Goal: Task Accomplishment & Management: Use online tool/utility

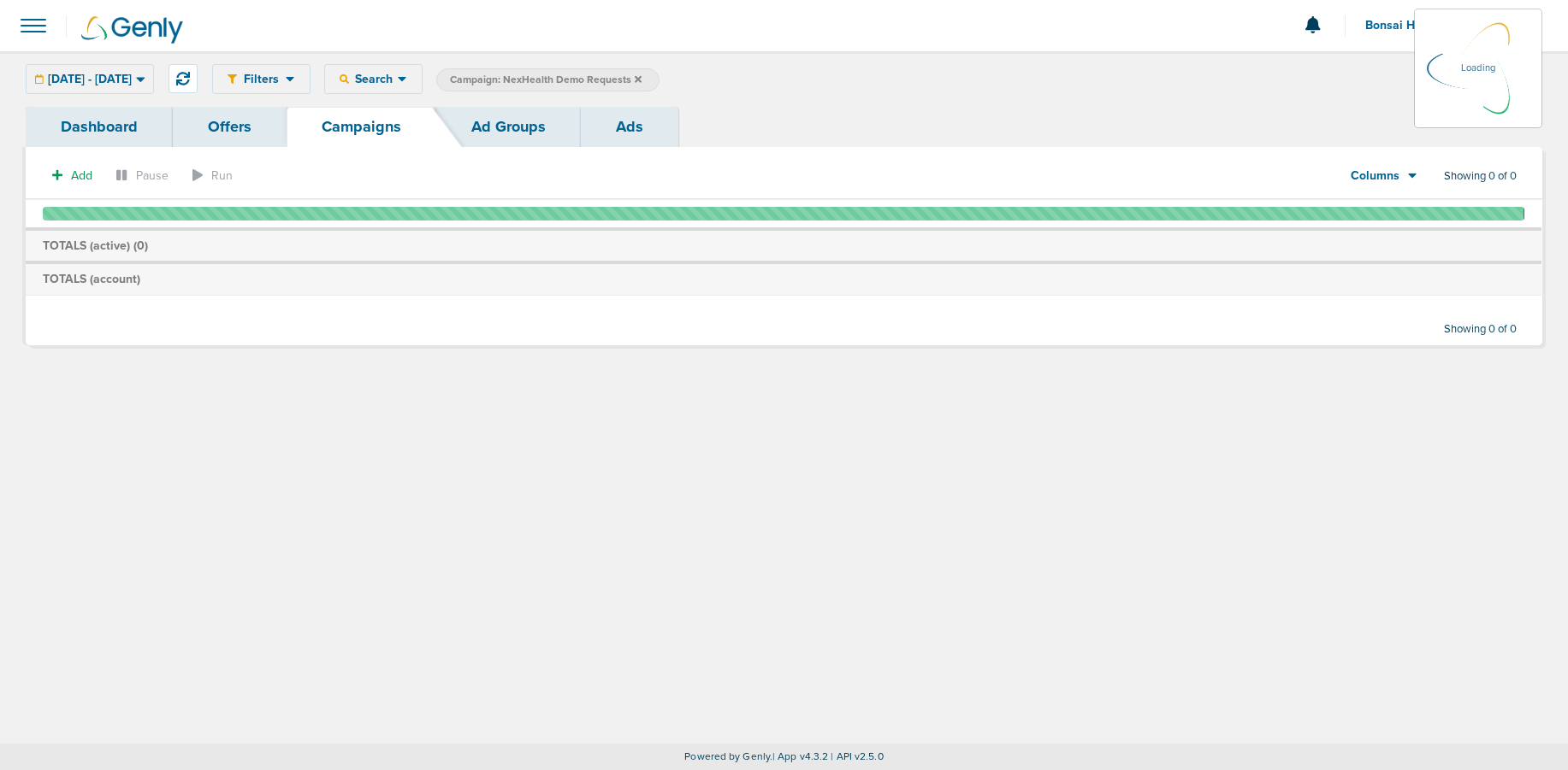
click at [802, 106] on div "Filters Active Only Settings Status Active Inactive Objectives MQL SQL Traffic …" at bounding box center [784, 79] width 1568 height 55
click at [642, 81] on icon at bounding box center [637, 78] width 7 height 7
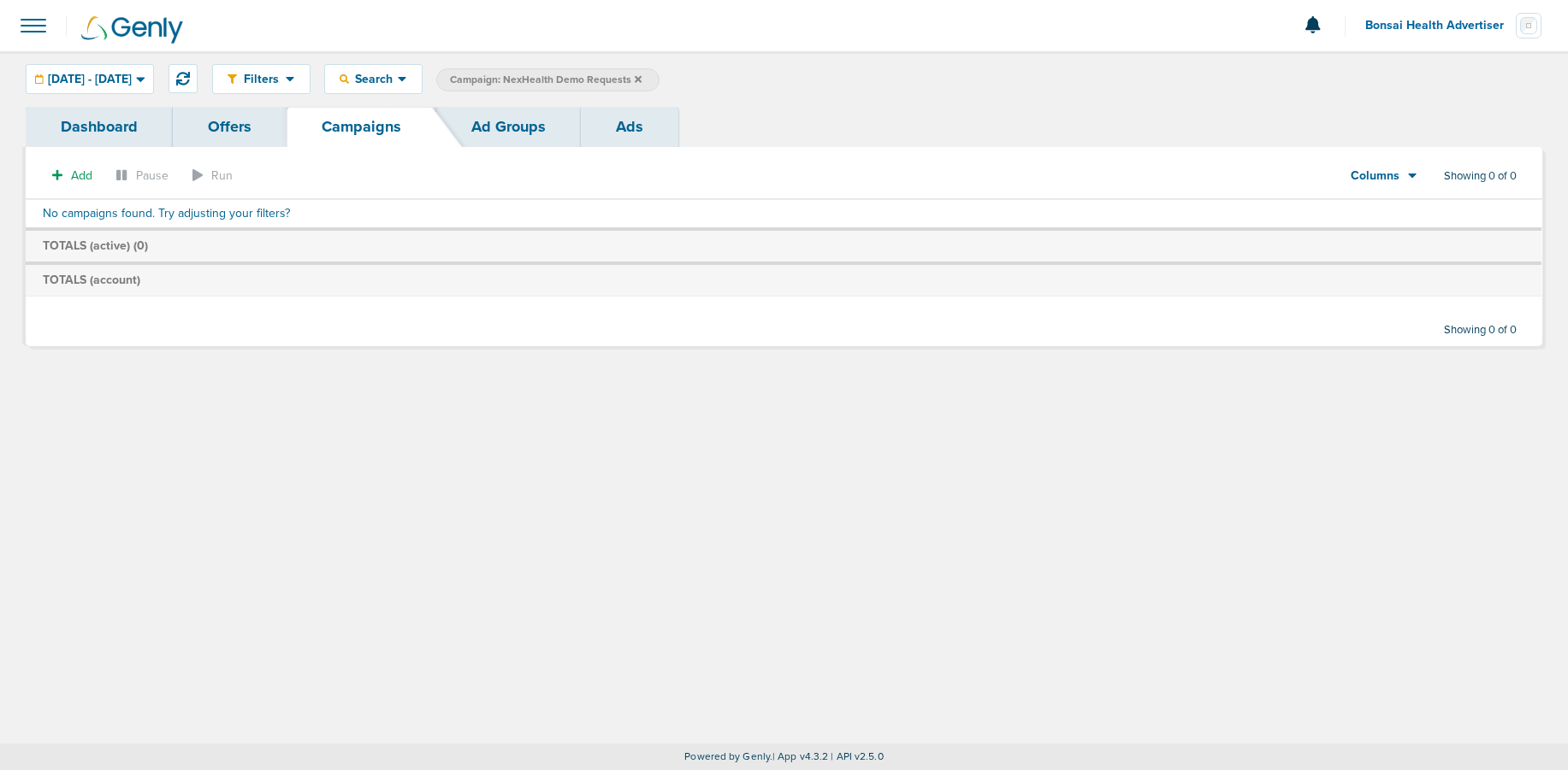
click at [642, 79] on icon at bounding box center [637, 79] width 7 height 10
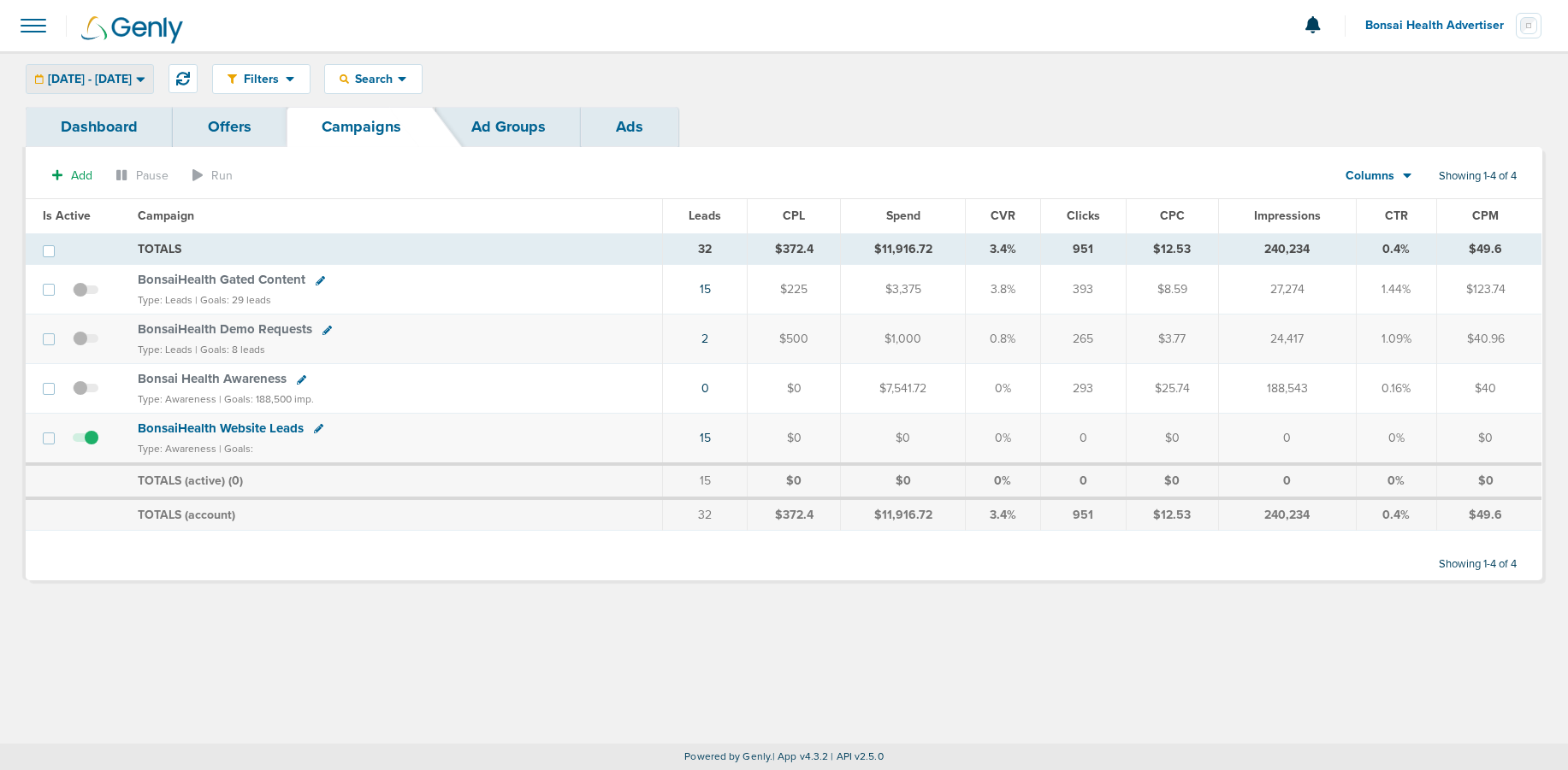
click at [92, 73] on span "[DATE] - [DATE]" at bounding box center [89, 79] width 84 height 12
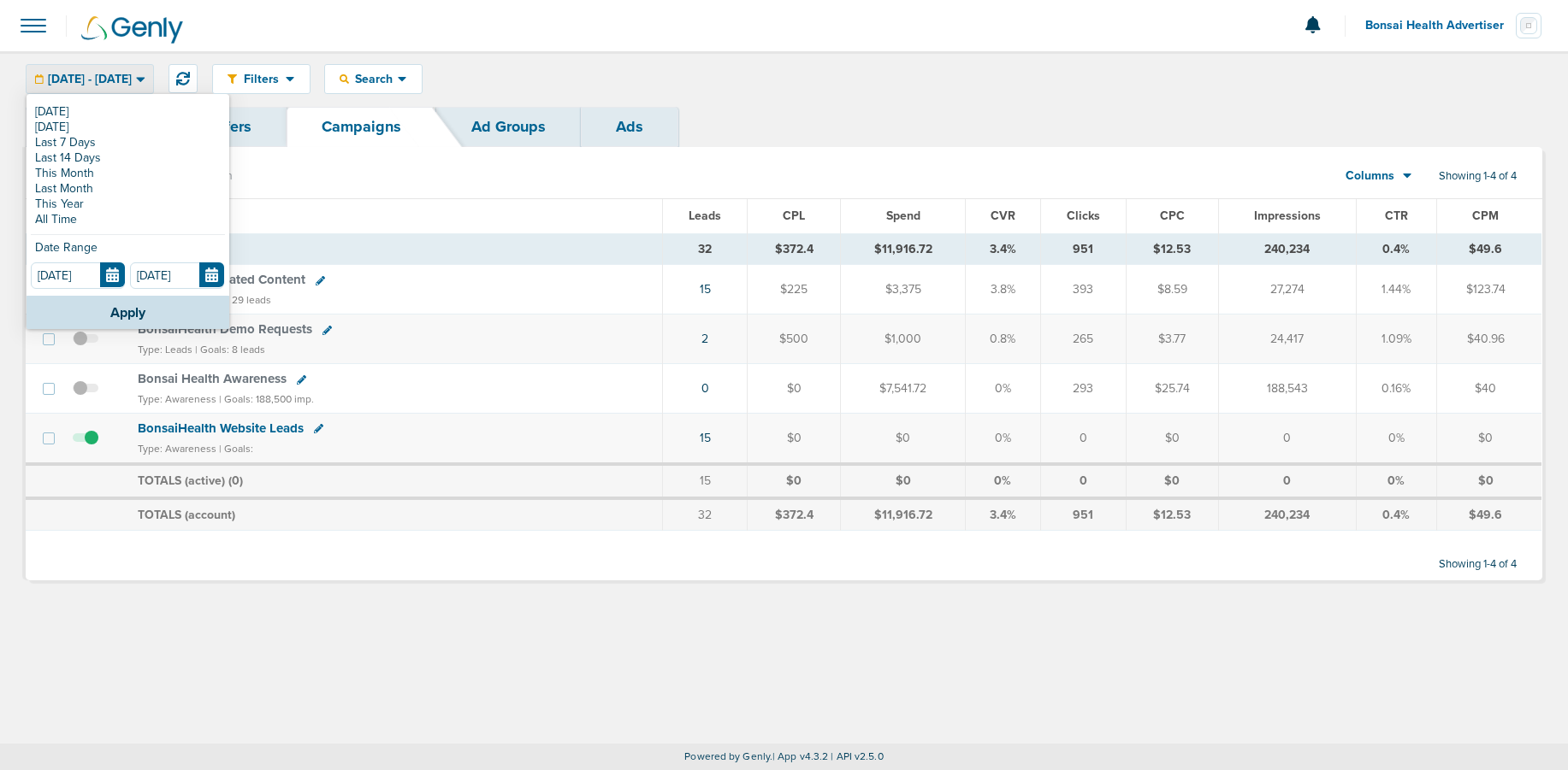
click at [632, 74] on div "Filters Active Only Settings Status Active Inactive Objectives MQL SQL Traffic …" at bounding box center [877, 78] width 1330 height 29
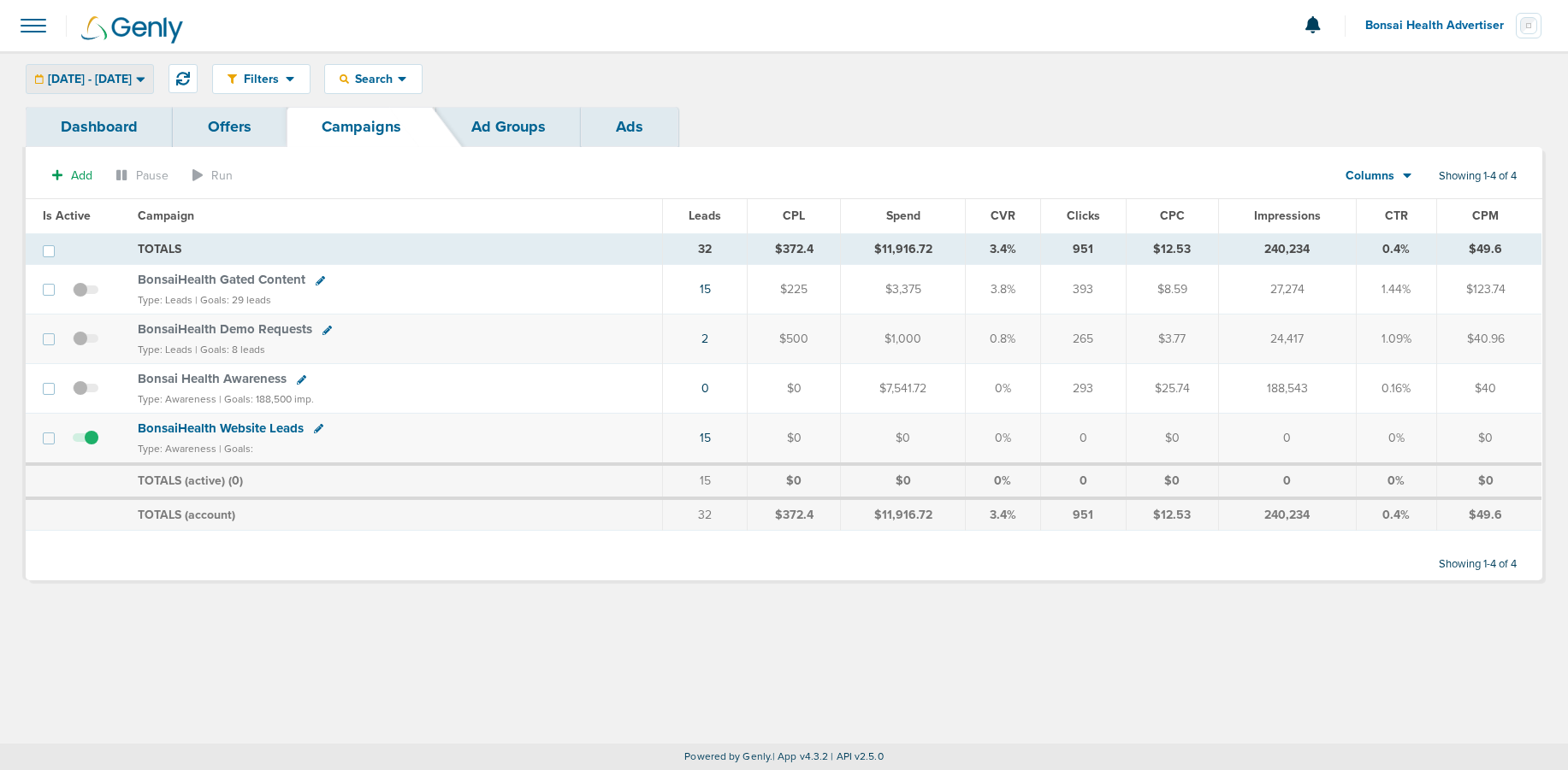
click at [132, 75] on span "[DATE] - [DATE]" at bounding box center [89, 79] width 84 height 12
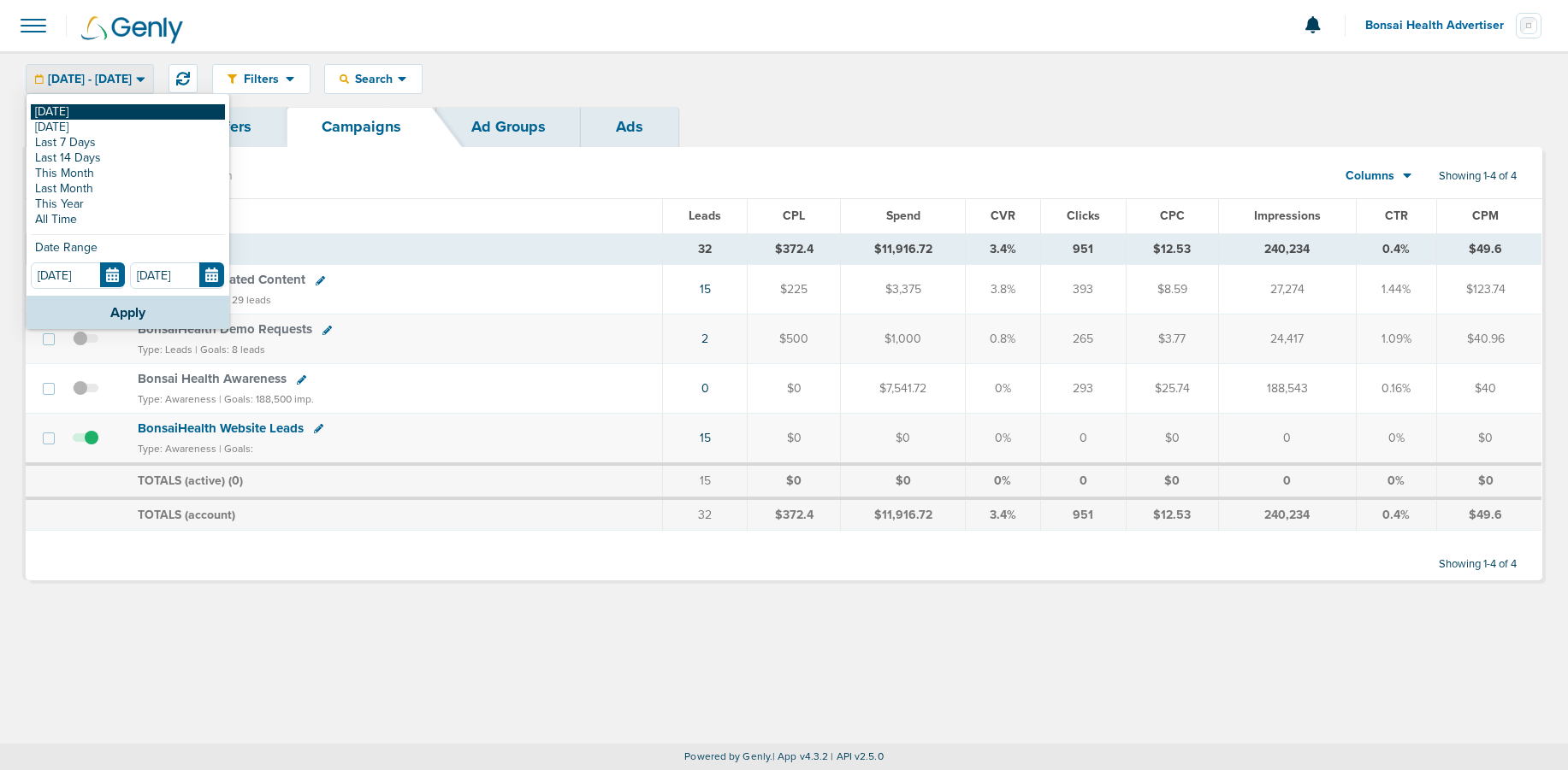
click at [118, 114] on link "[DATE]" at bounding box center [127, 112] width 194 height 15
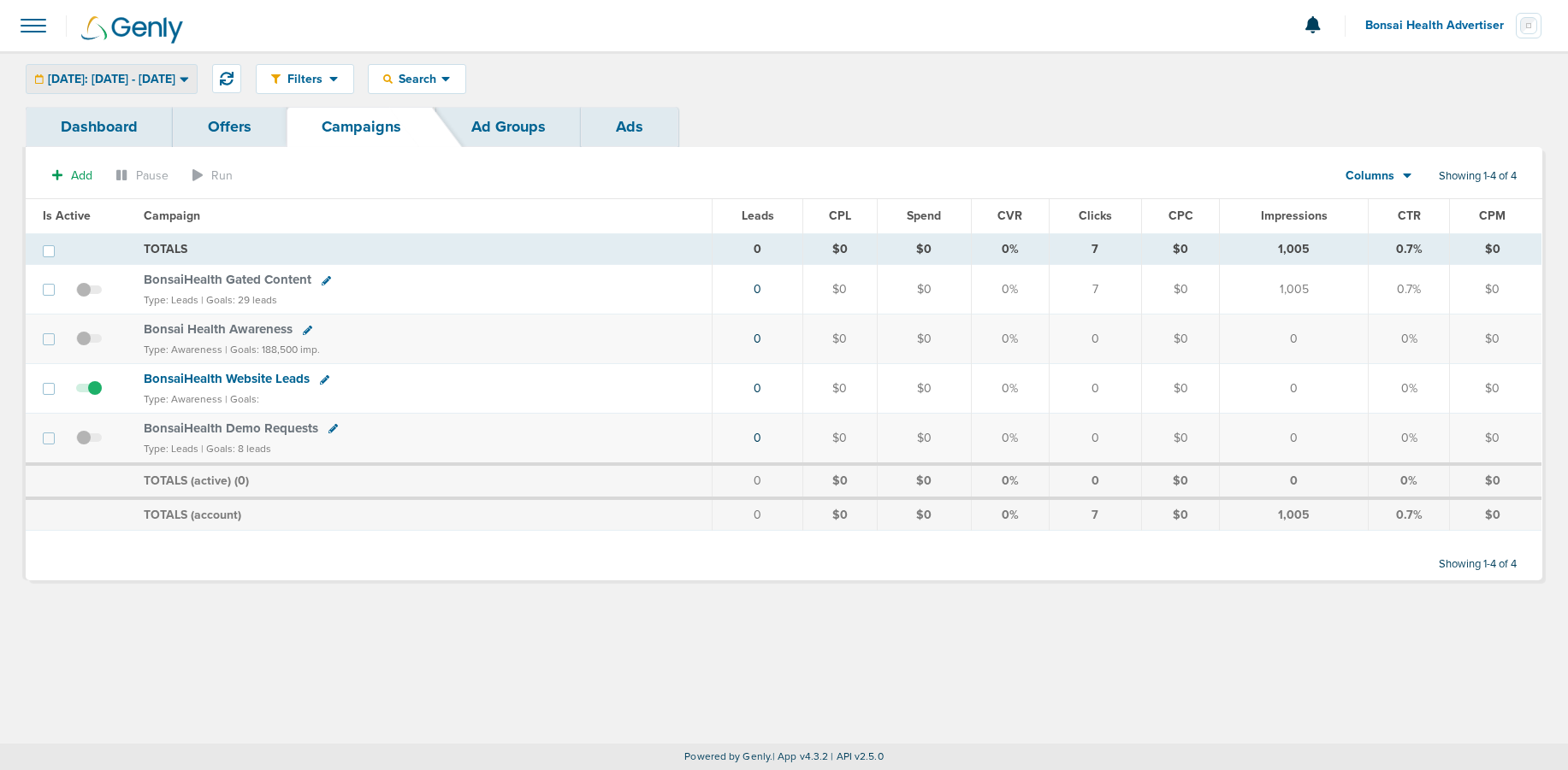
drag, startPoint x: 129, startPoint y: 74, endPoint x: 133, endPoint y: 108, distance: 34.2
click at [129, 74] on span "[DATE]: [DATE] - [DATE]" at bounding box center [111, 79] width 127 height 12
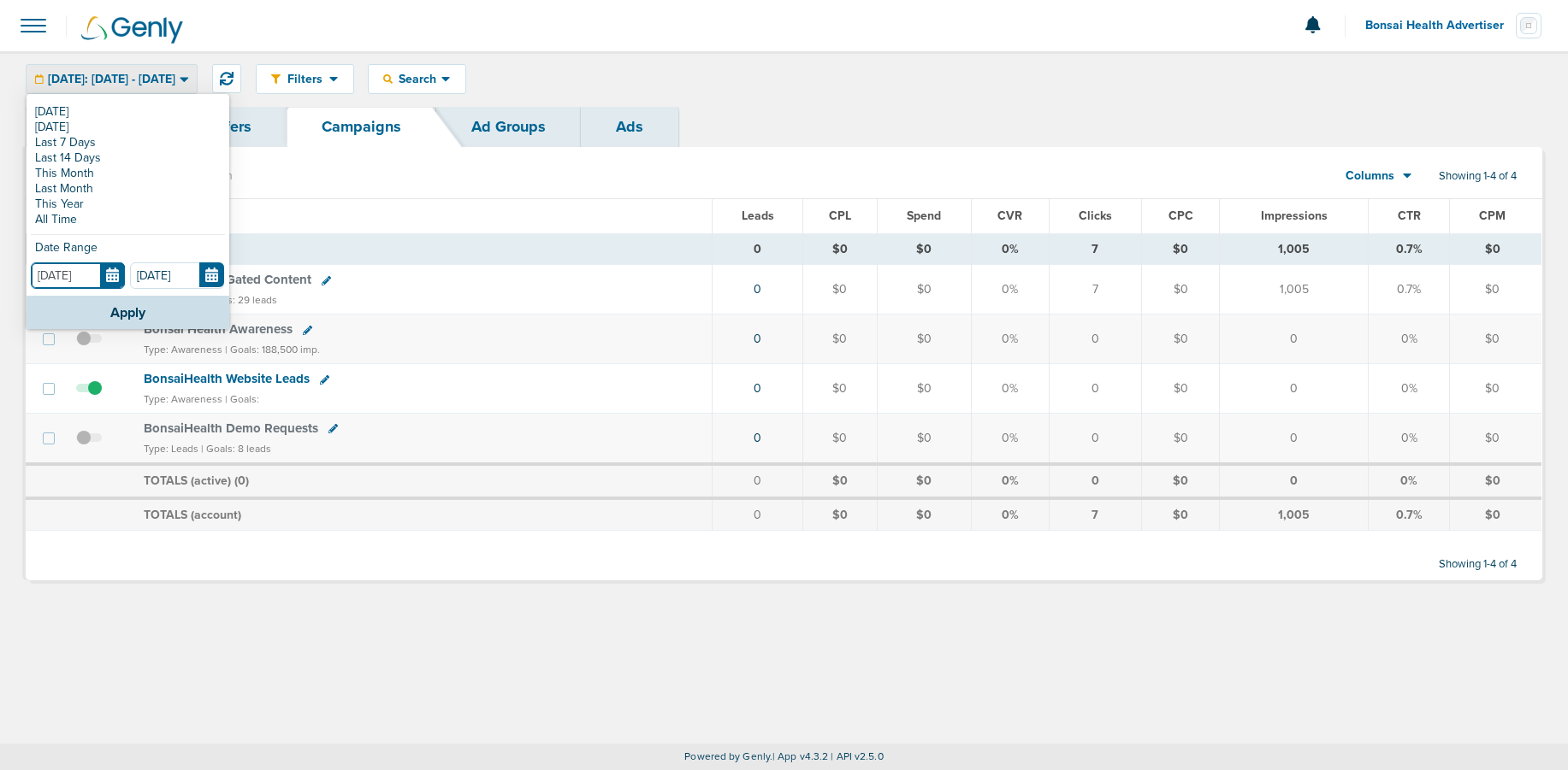
click at [106, 273] on input "[DATE]" at bounding box center [77, 276] width 94 height 27
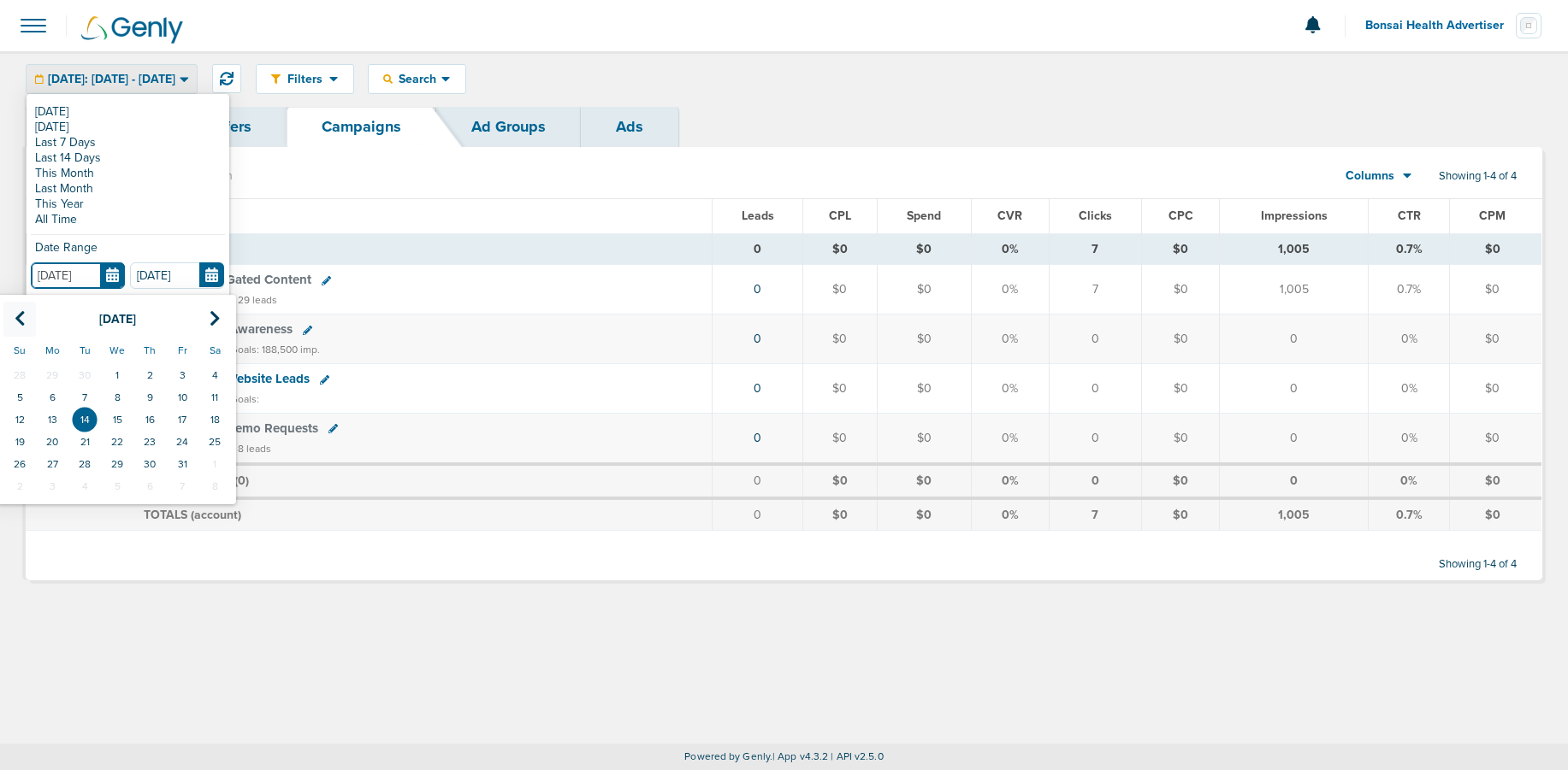
click at [22, 316] on icon at bounding box center [20, 318] width 11 height 17
click at [18, 314] on icon at bounding box center [20, 318] width 11 height 17
click at [186, 370] on td "1" at bounding box center [182, 375] width 32 height 22
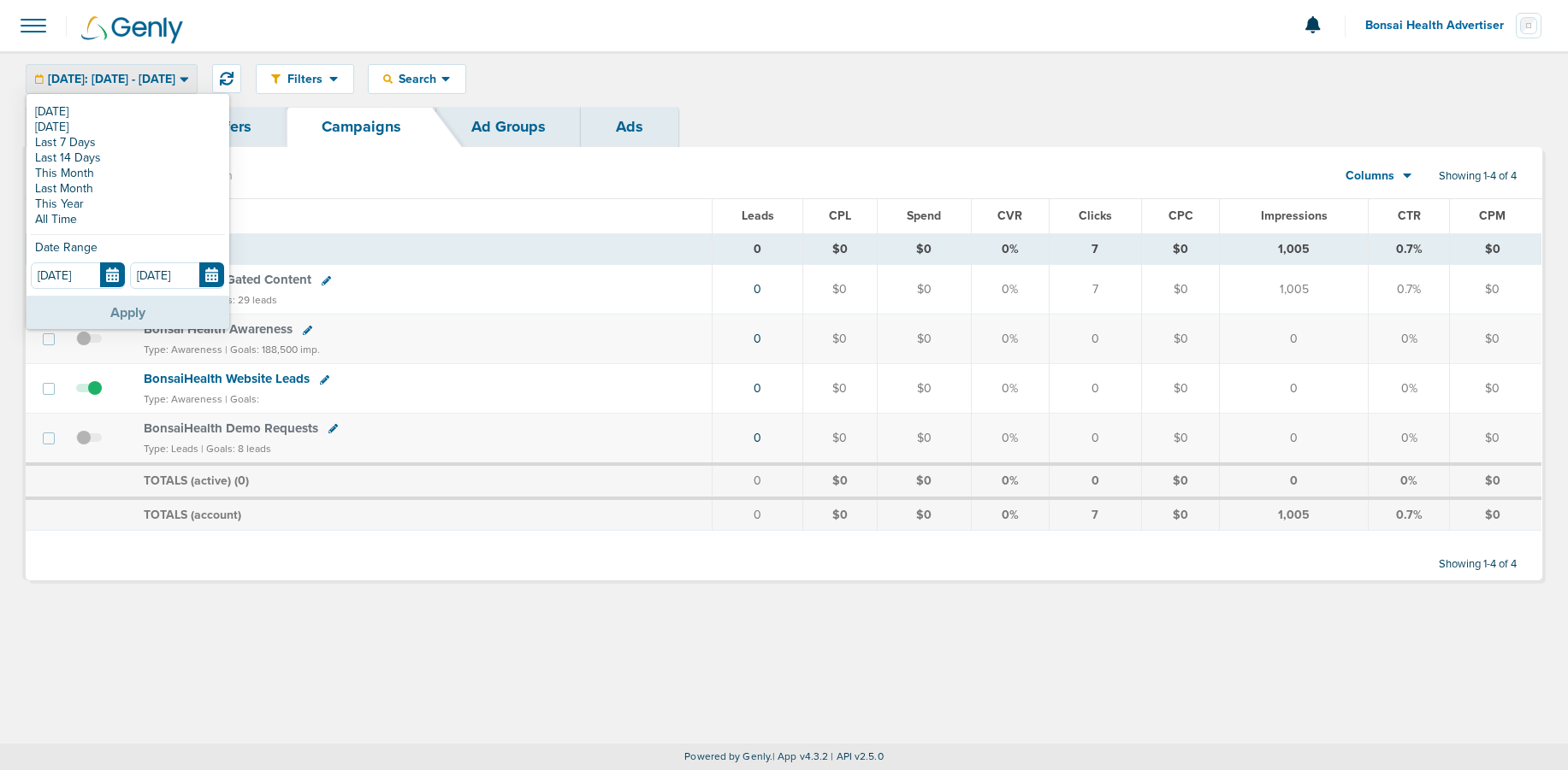
click at [141, 318] on button "Apply" at bounding box center [127, 312] width 203 height 33
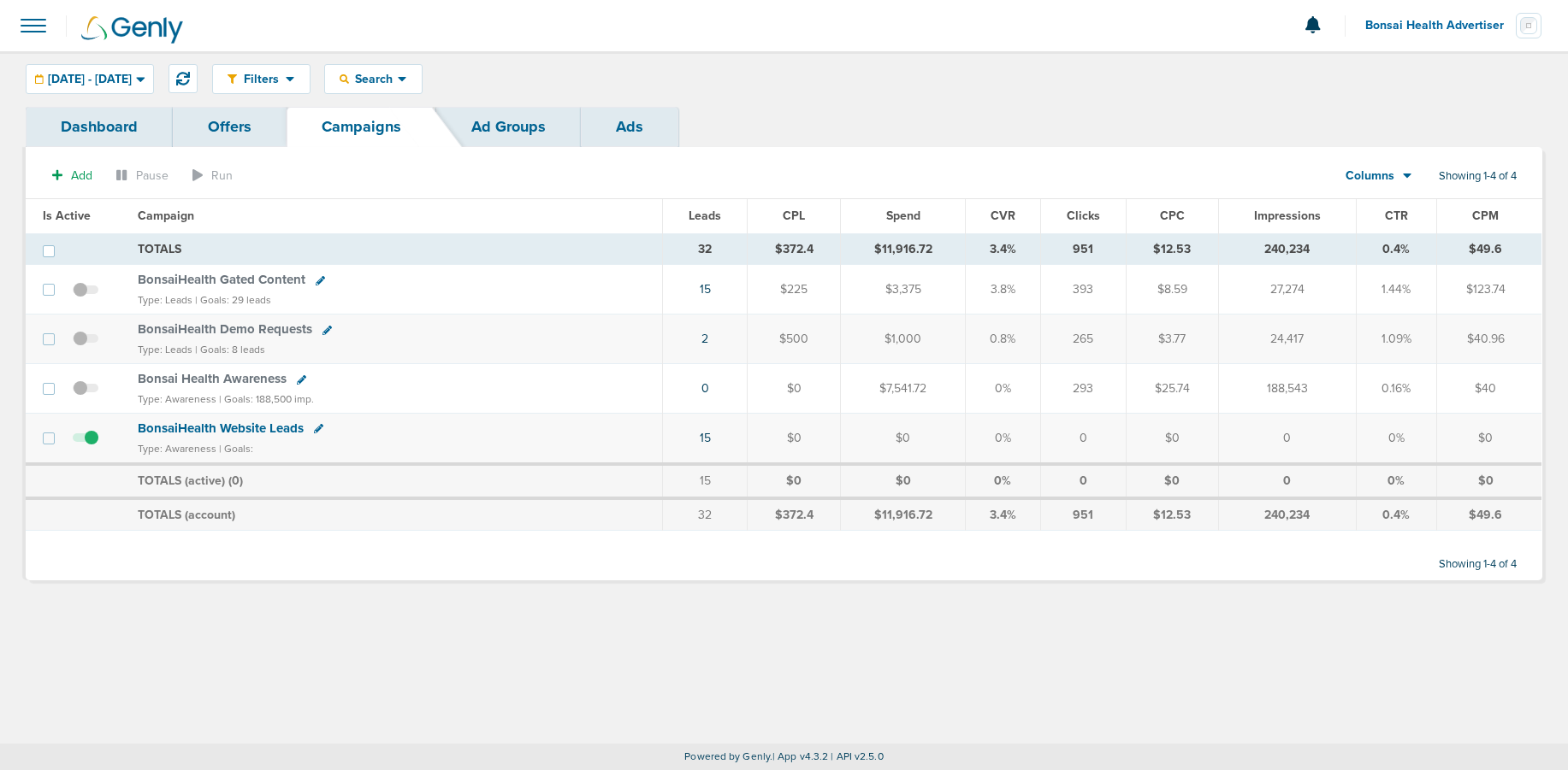
click at [100, 124] on link "Dashboard" at bounding box center [99, 126] width 147 height 40
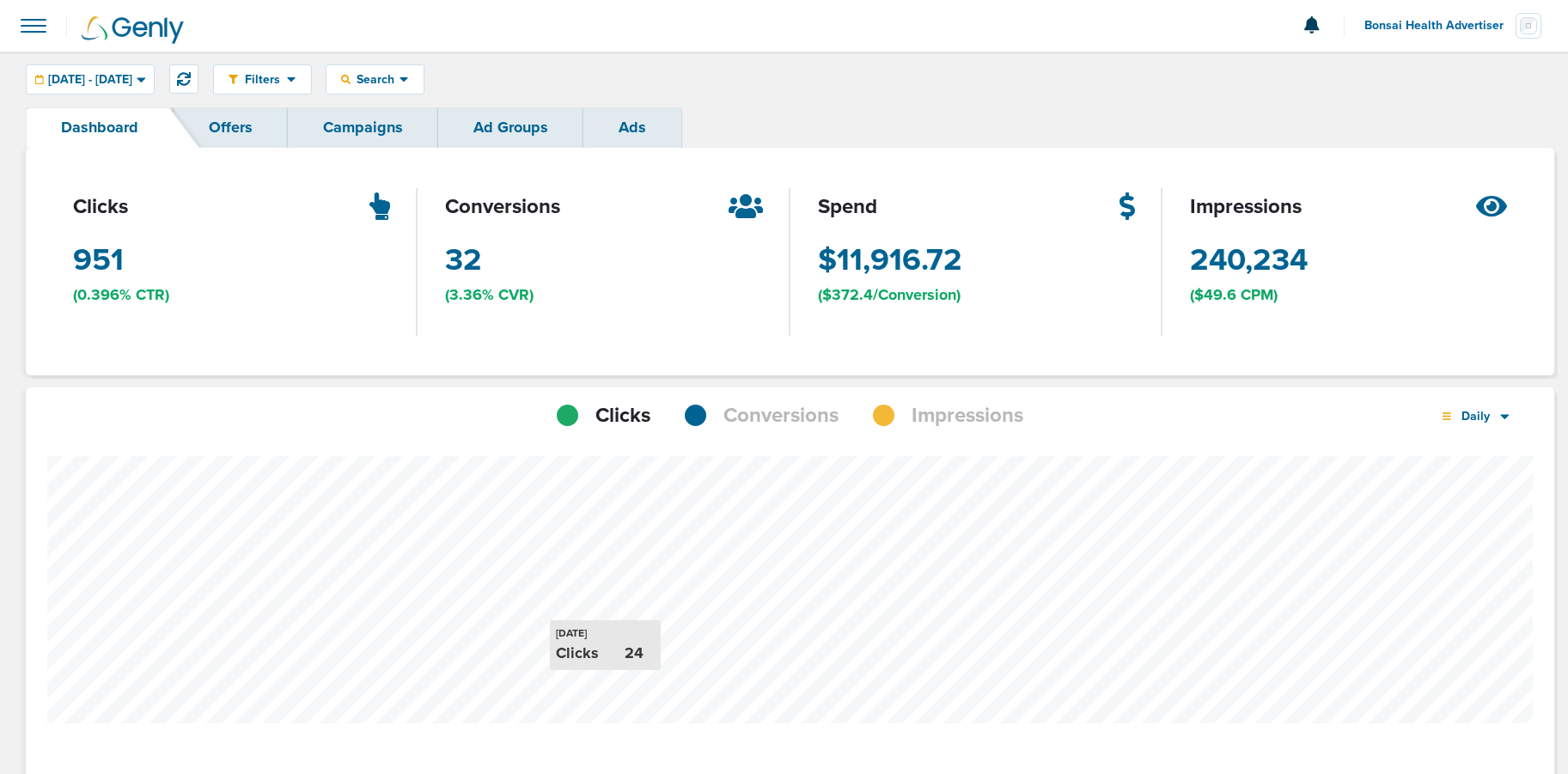
scroll to position [48, 0]
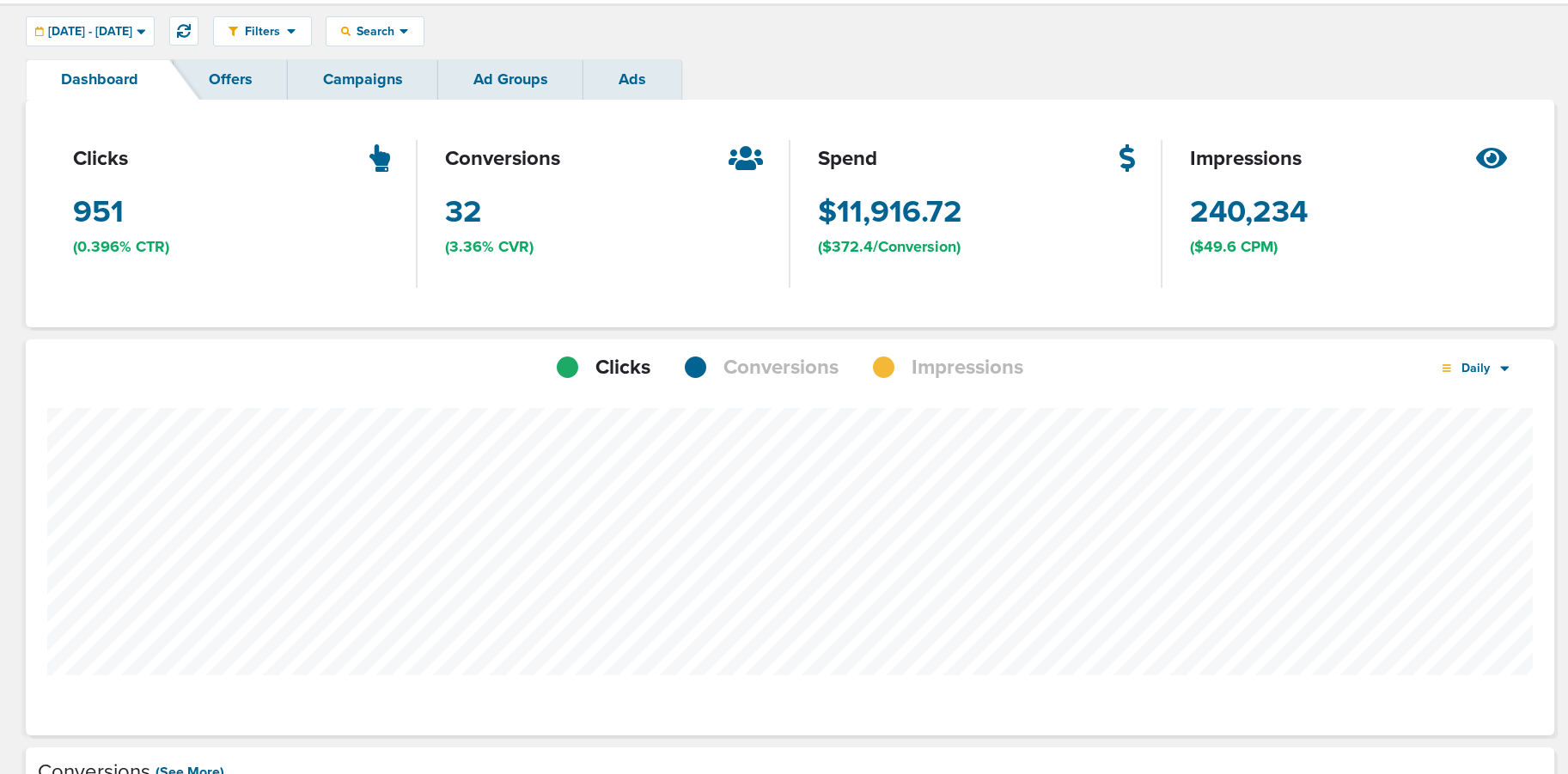
click at [932, 371] on span "Impressions" at bounding box center [967, 368] width 112 height 30
click at [756, 366] on span "Conversions" at bounding box center [781, 368] width 116 height 30
click at [345, 84] on link "Campaigns" at bounding box center [362, 79] width 150 height 40
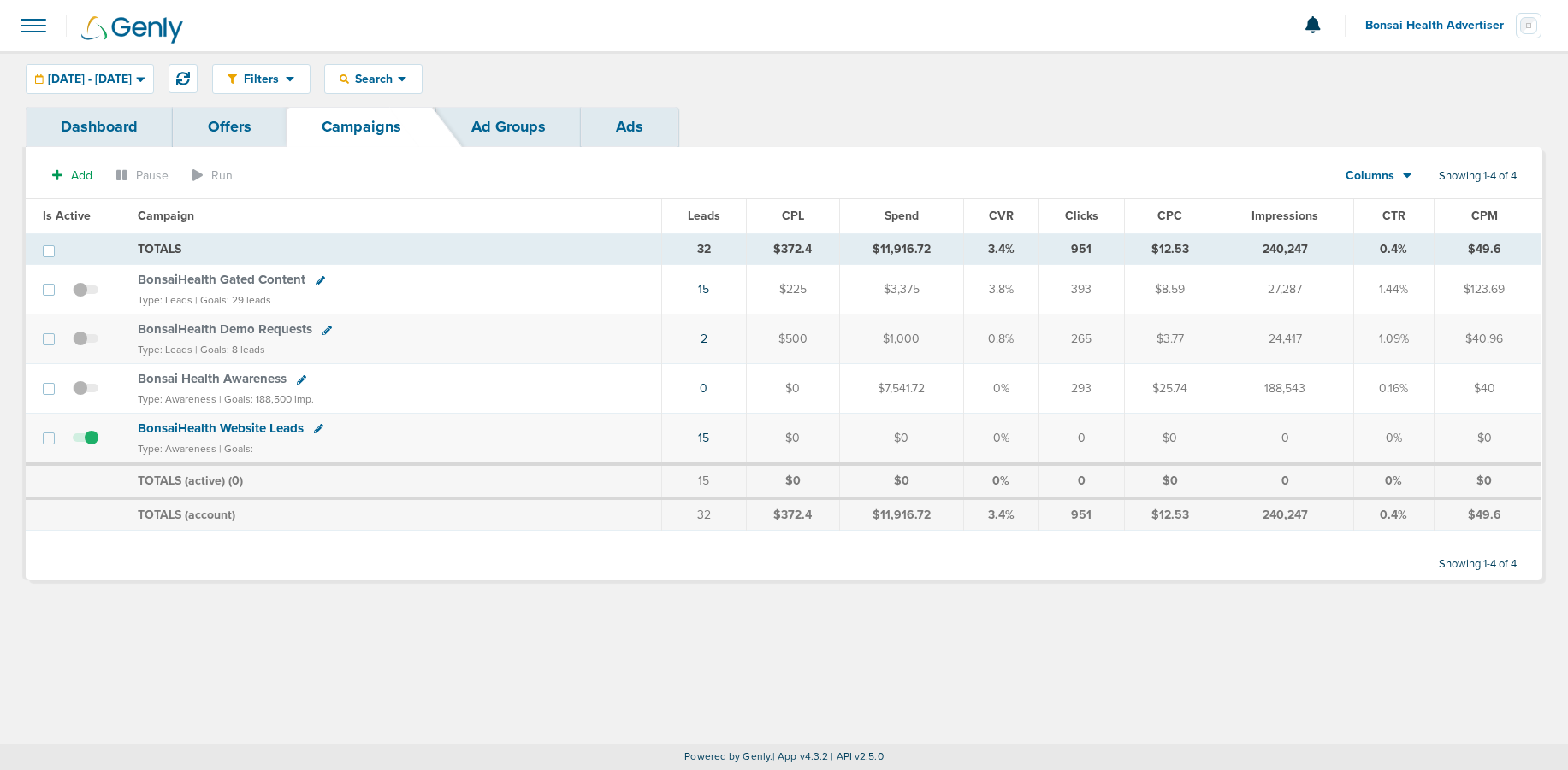
click at [235, 429] on span "BonsaiHealth Website Leads" at bounding box center [221, 429] width 165 height 15
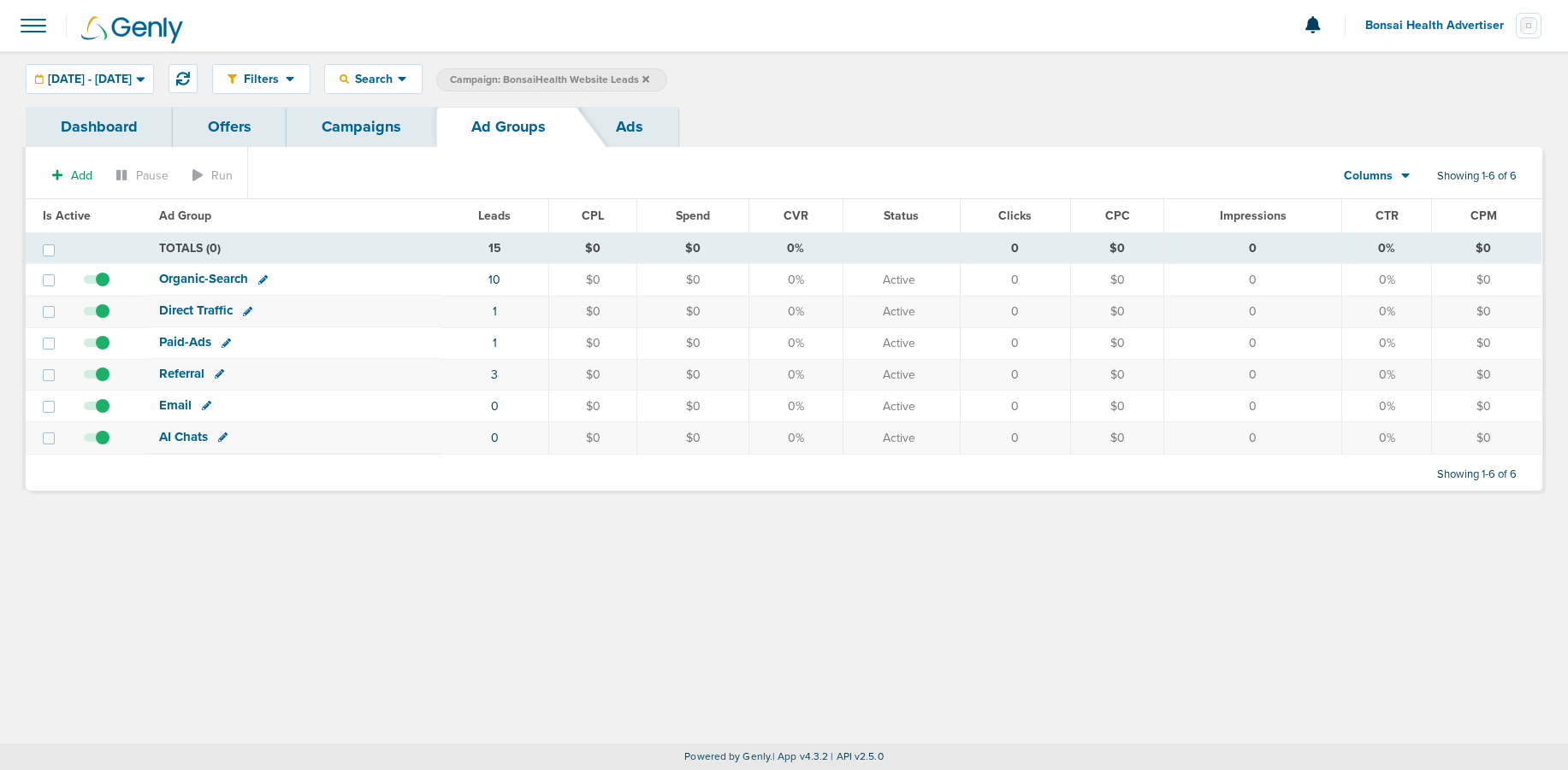
click at [387, 106] on div "Filters Active Only Settings Status Active Inactive Objectives MQL SQL Traffic …" at bounding box center [784, 79] width 1568 height 55
click at [382, 117] on link "Campaigns" at bounding box center [360, 126] width 149 height 40
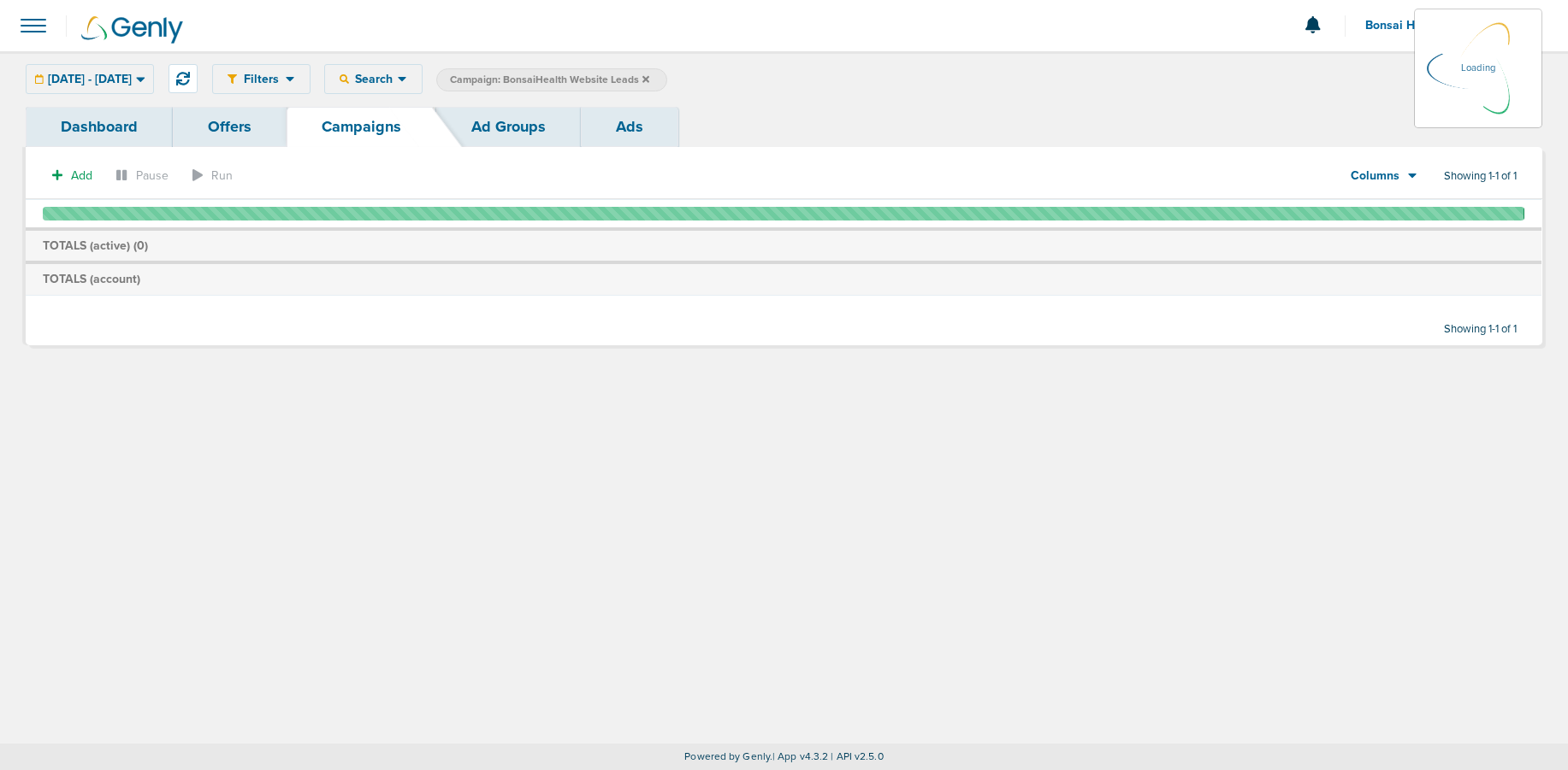
click at [649, 79] on icon at bounding box center [645, 79] width 7 height 10
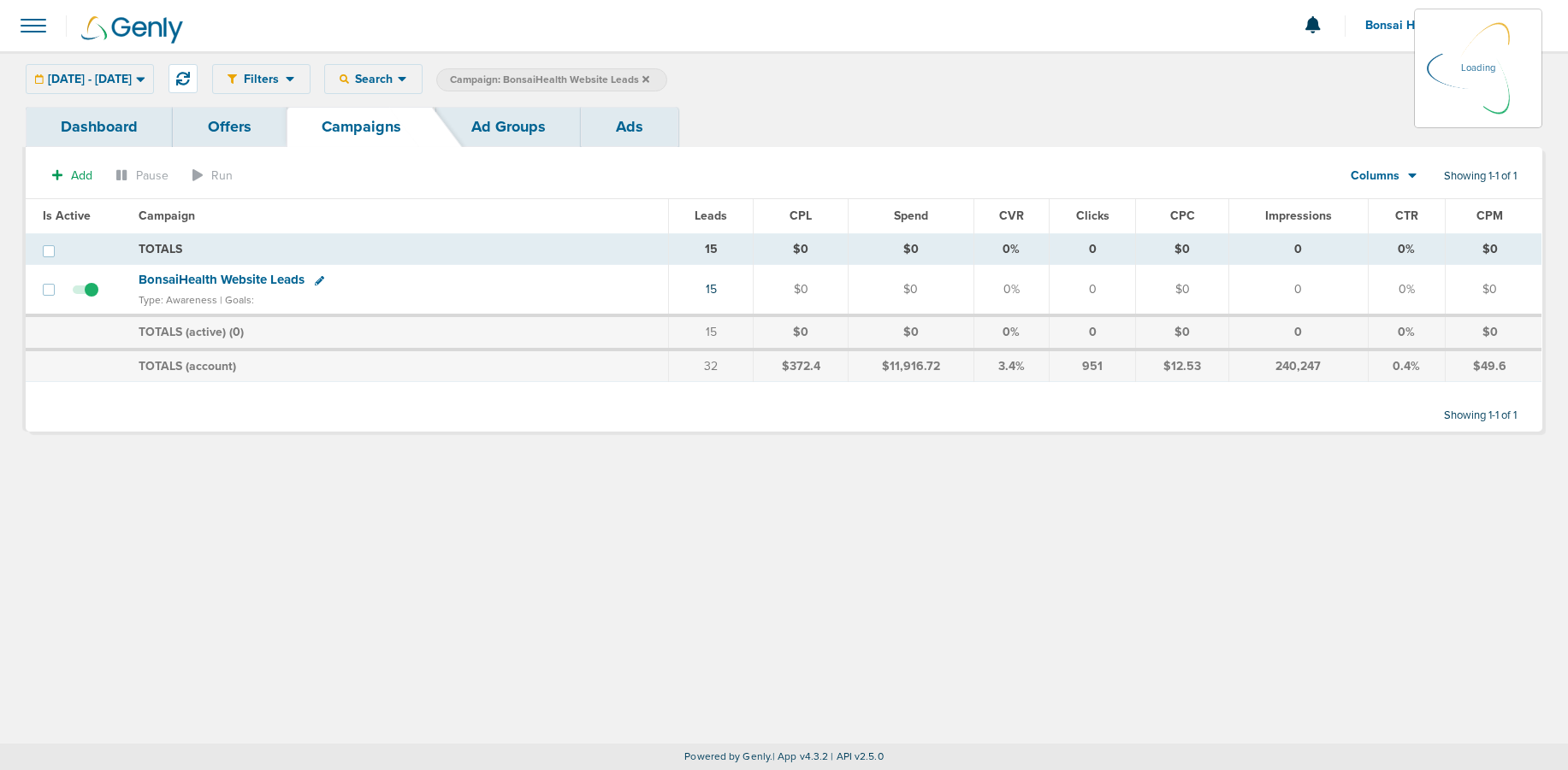
click at [649, 79] on icon at bounding box center [645, 79] width 7 height 10
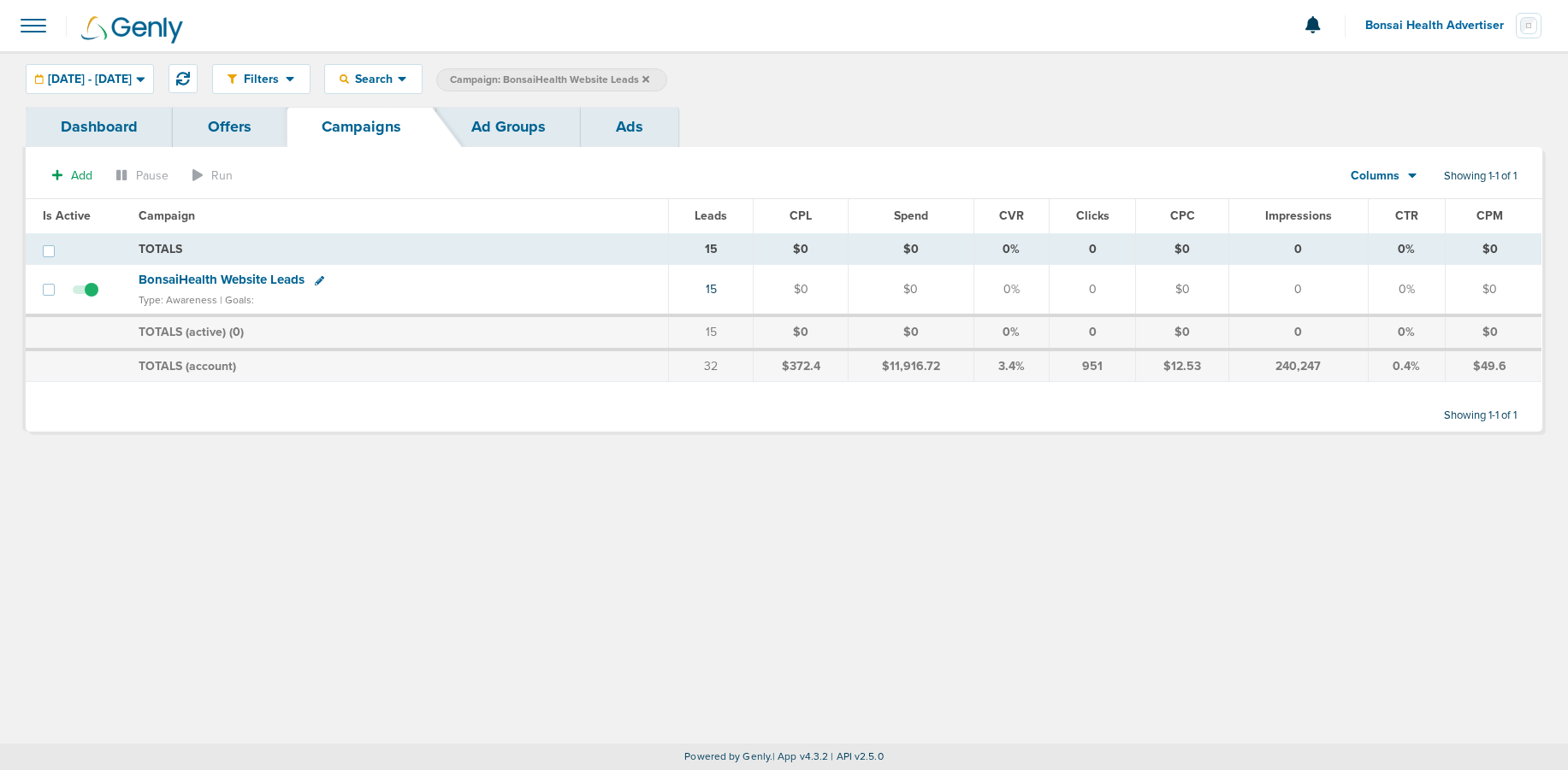
click at [649, 78] on icon at bounding box center [645, 79] width 7 height 10
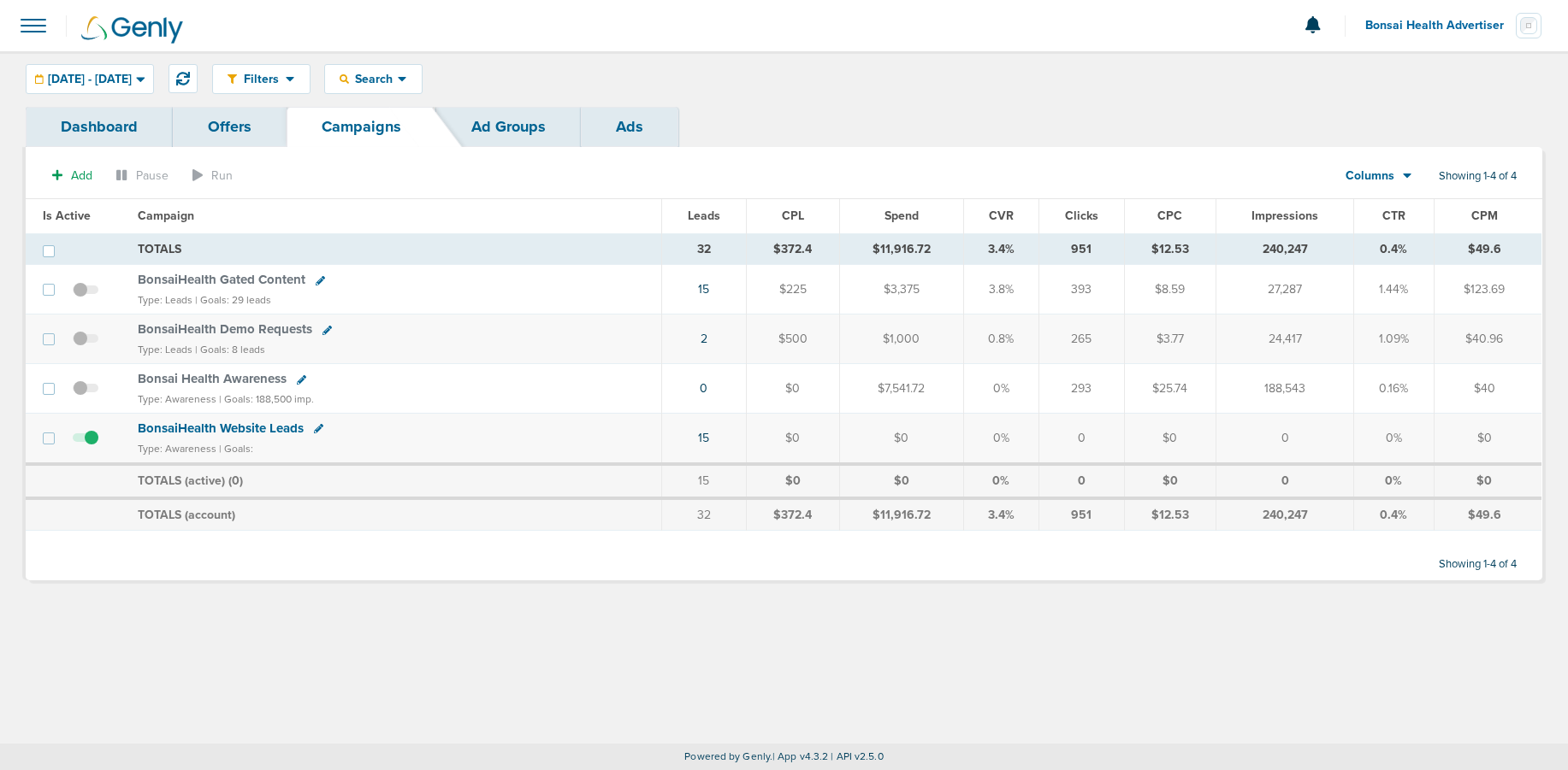
drag, startPoint x: 1250, startPoint y: 294, endPoint x: 1326, endPoint y: 289, distance: 76.2
click at [1326, 289] on td "27,287" at bounding box center [1285, 290] width 138 height 49
click at [708, 438] on link "15" at bounding box center [704, 437] width 11 height 14
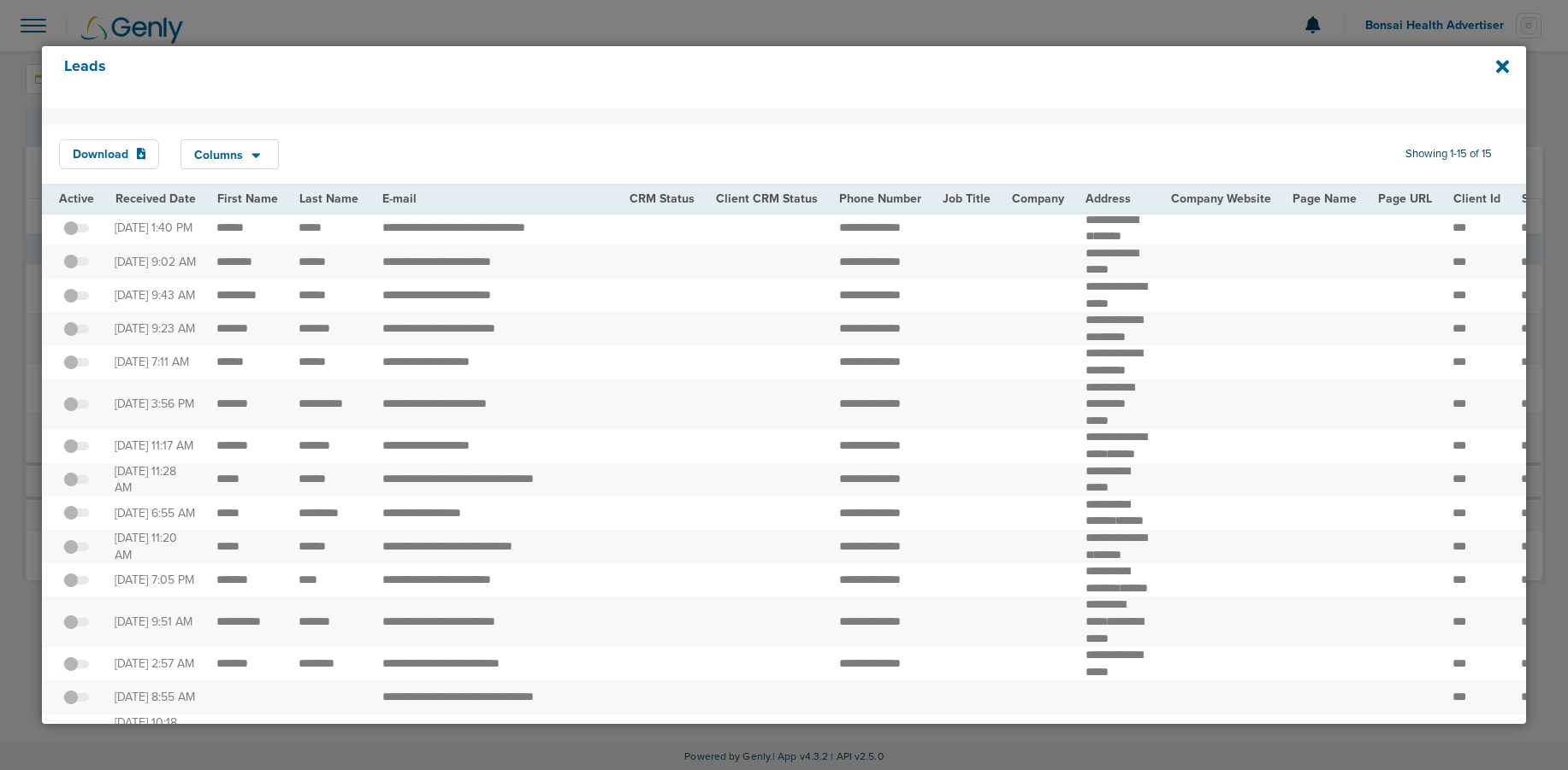
click at [1500, 76] on div "Leads" at bounding box center [784, 77] width 1484 height 62
click at [1503, 66] on icon at bounding box center [1501, 67] width 12 height 12
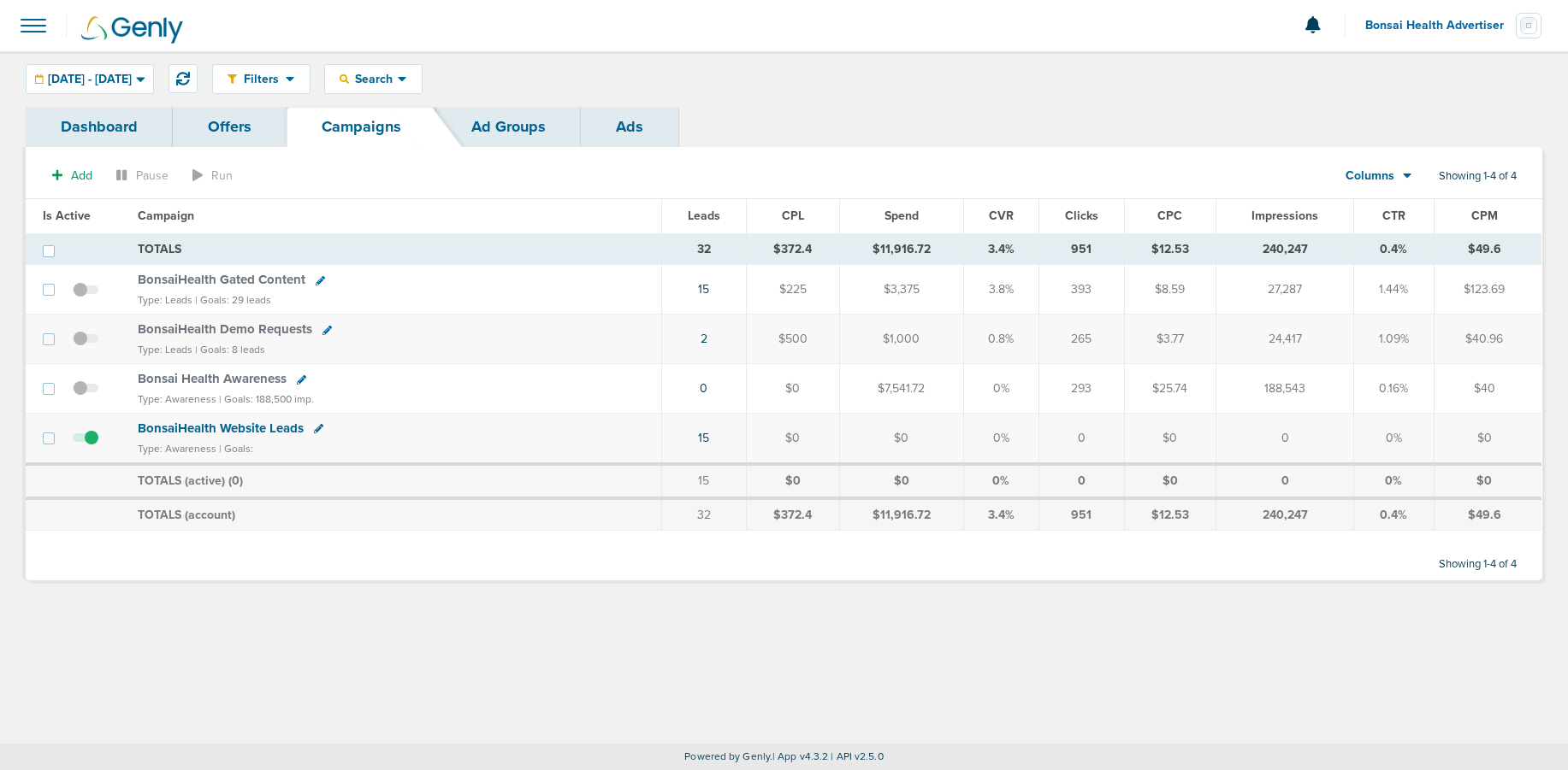
drag, startPoint x: 716, startPoint y: 438, endPoint x: 549, endPoint y: 415, distance: 168.6
click at [688, 437] on td "15" at bounding box center [704, 438] width 84 height 50
drag, startPoint x: 726, startPoint y: 335, endPoint x: 690, endPoint y: 334, distance: 36.0
click at [693, 335] on td "2" at bounding box center [704, 339] width 84 height 49
drag, startPoint x: 722, startPoint y: 286, endPoint x: 607, endPoint y: 282, distance: 115.1
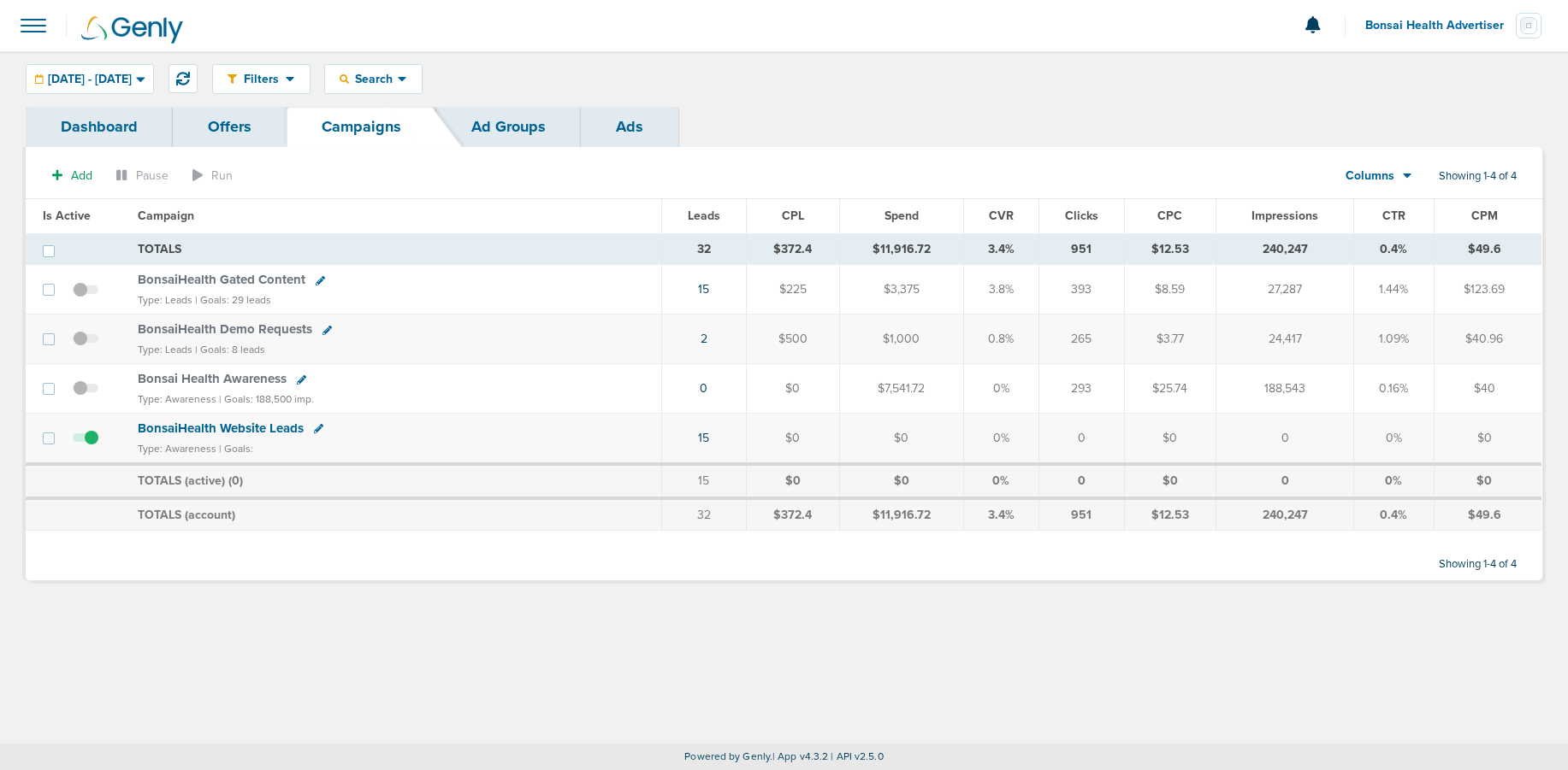
click at [639, 282] on tr "BonsaiHealth Gated Content Type: Leads | Goals: 29 leads 15 $225 $3,375 3.8% 39…" at bounding box center [784, 290] width 1516 height 49
click at [228, 277] on span "BonsaiHealth Gated Content" at bounding box center [222, 279] width 167 height 15
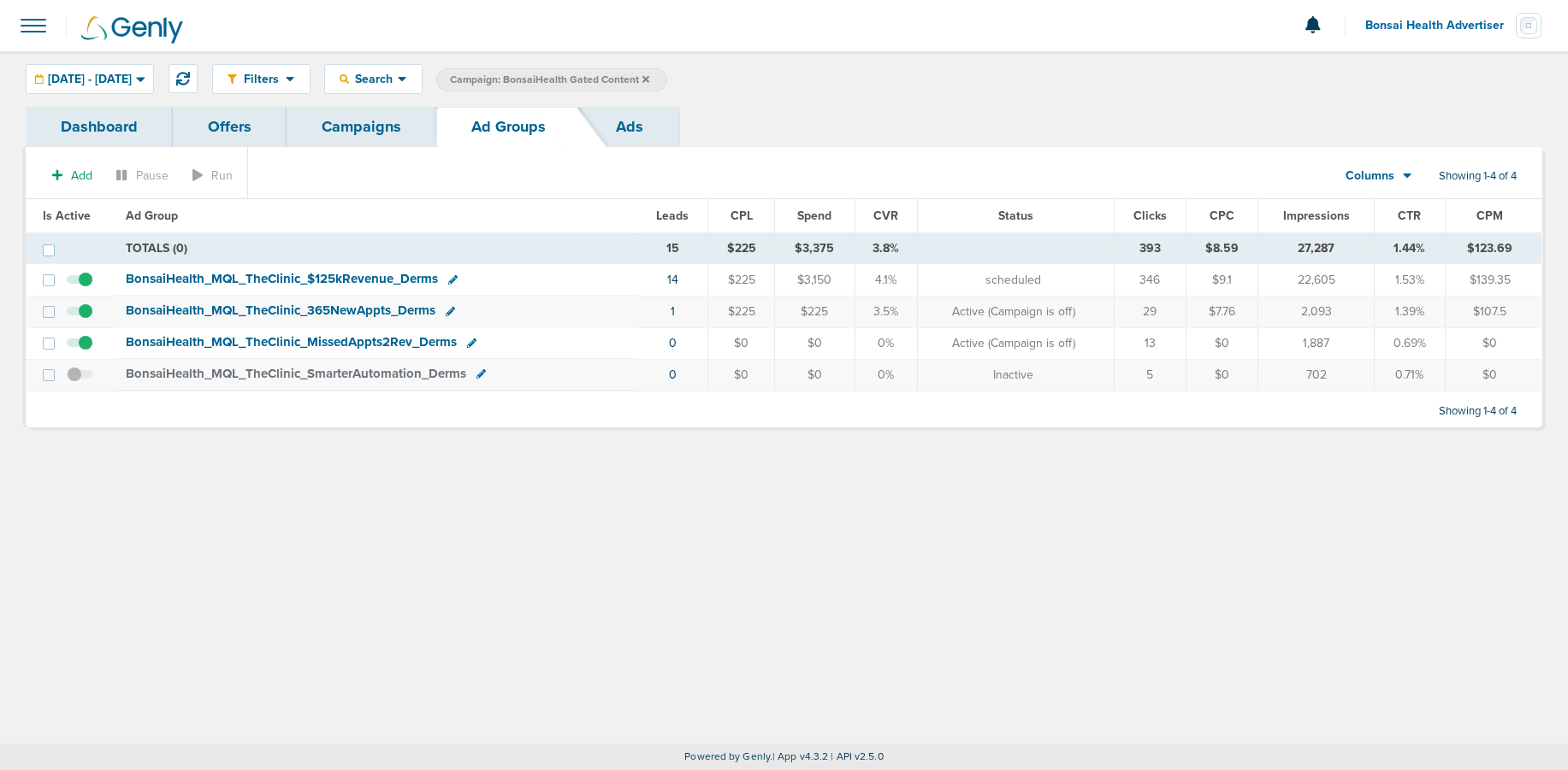
click at [363, 131] on link "Campaigns" at bounding box center [360, 126] width 149 height 40
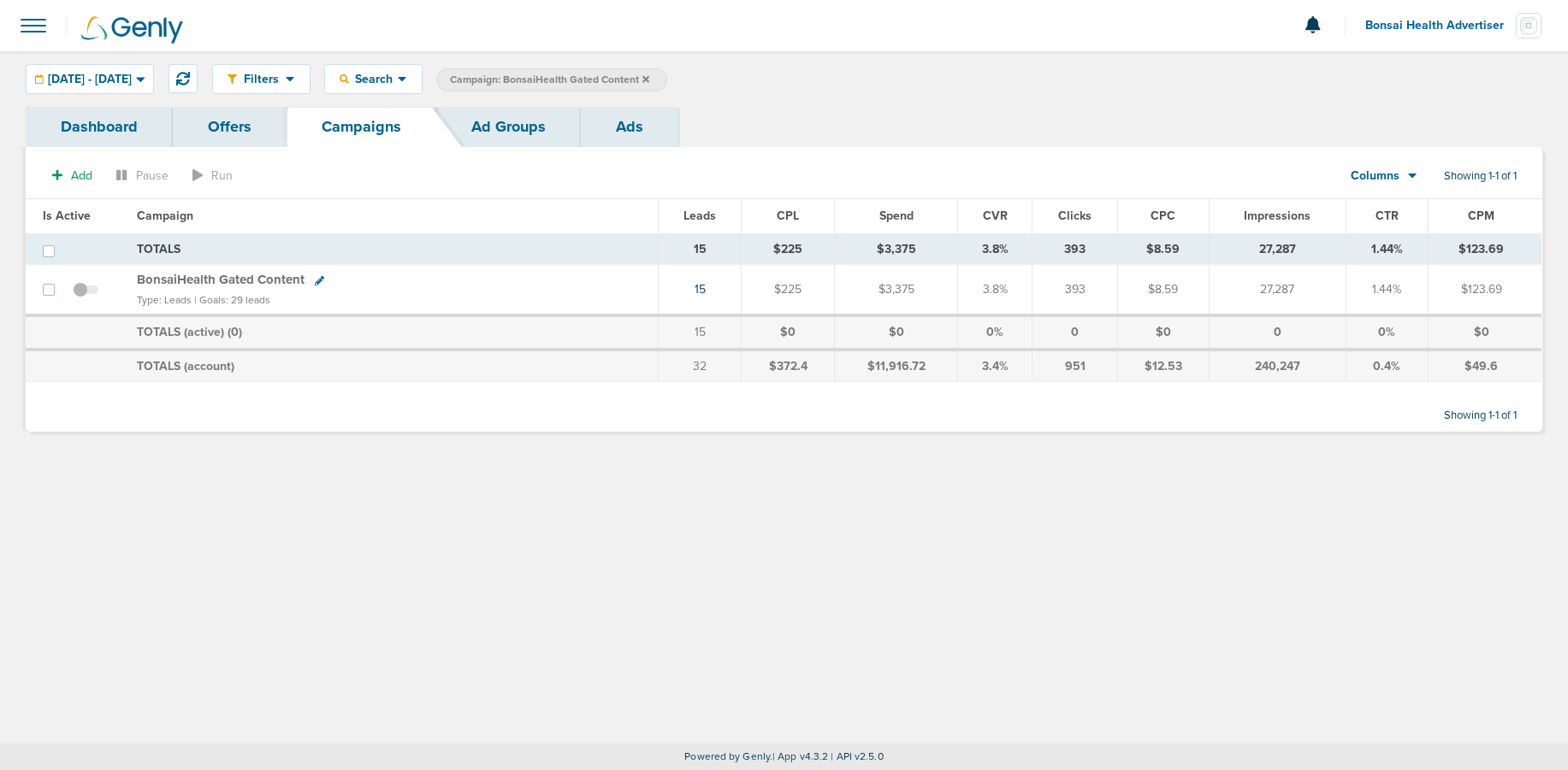
click at [649, 80] on icon at bounding box center [645, 79] width 7 height 10
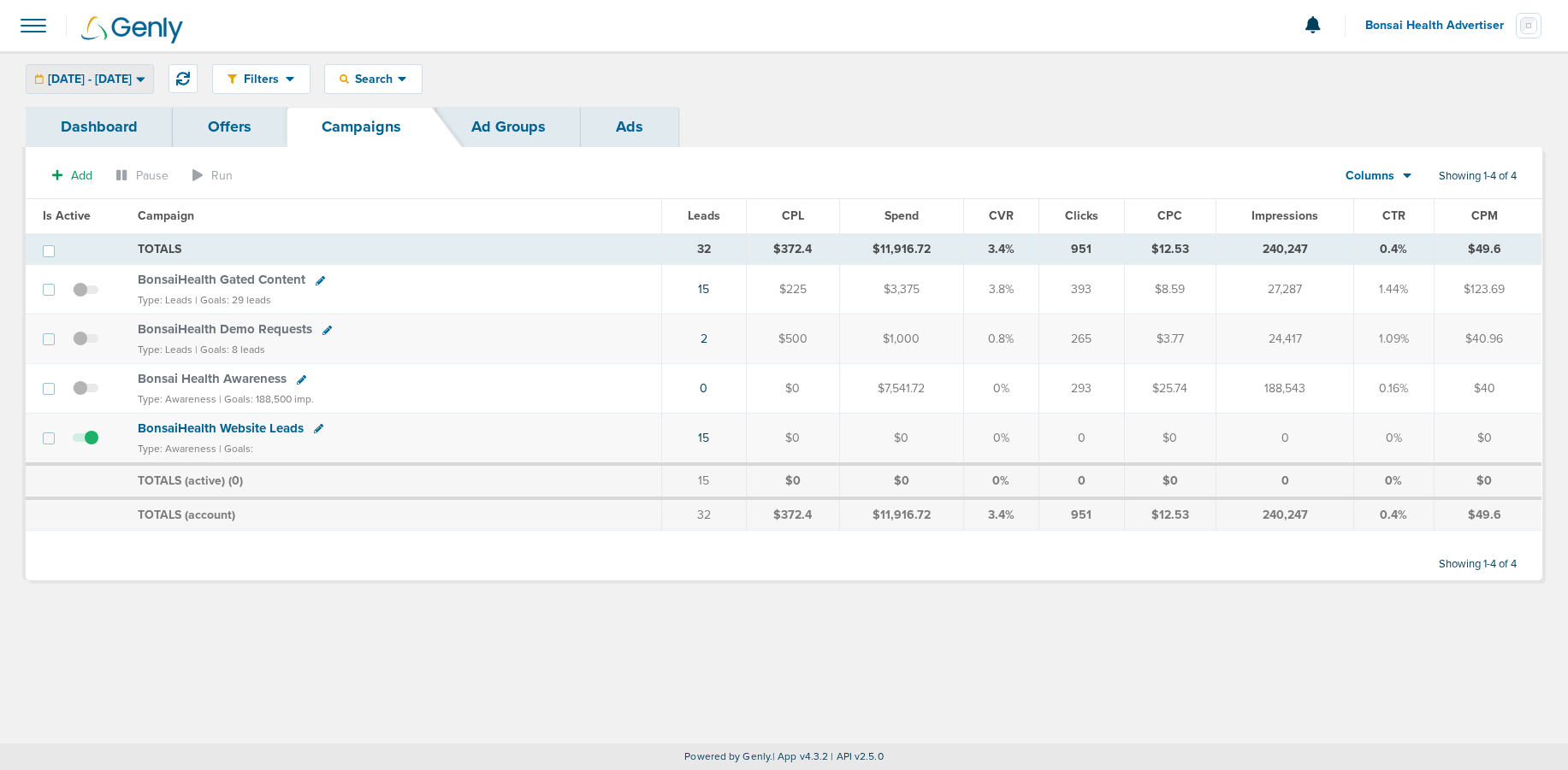
click at [117, 74] on span "[DATE] - [DATE]" at bounding box center [89, 79] width 84 height 12
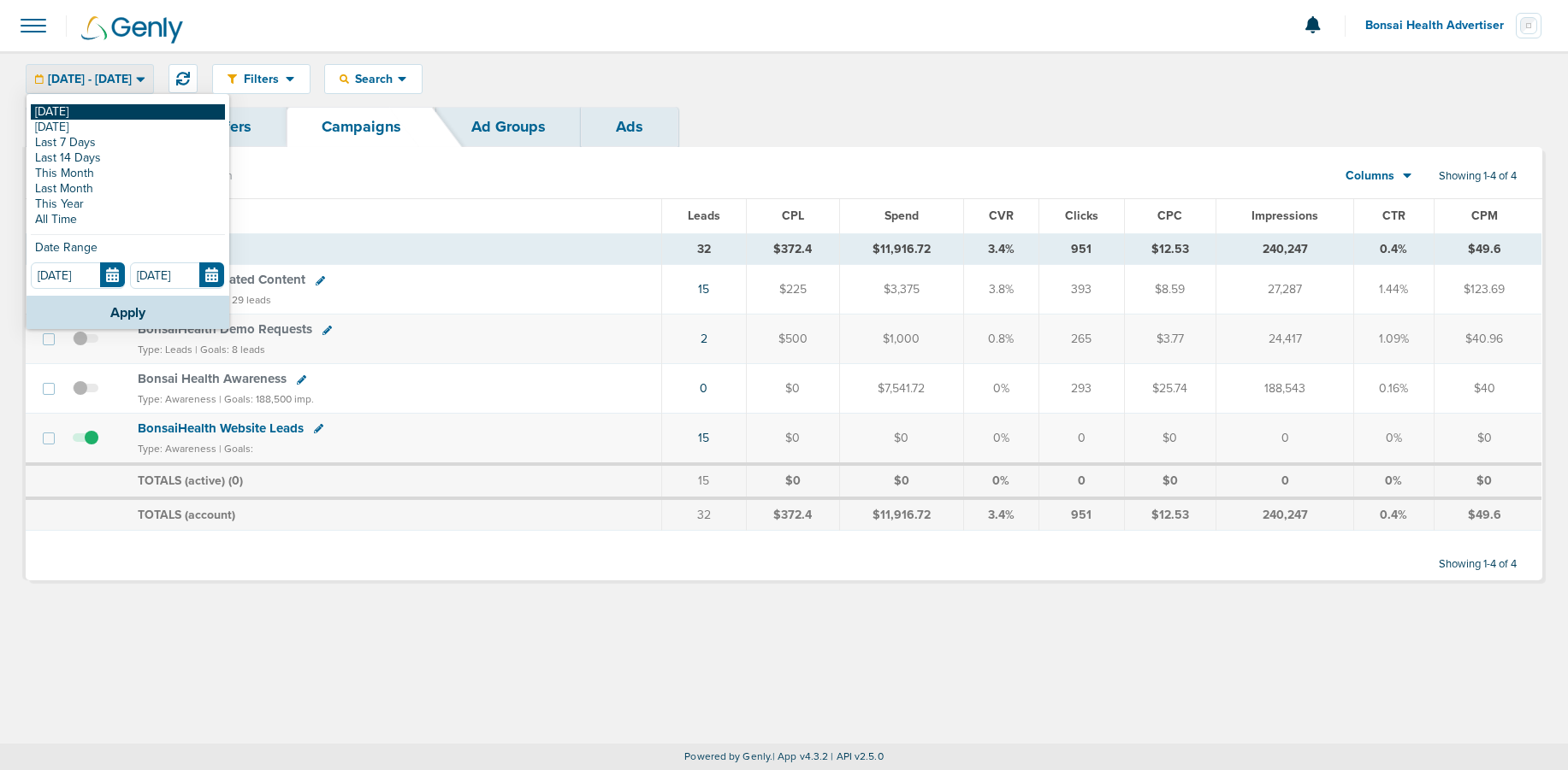
click at [115, 106] on link "[DATE]" at bounding box center [127, 112] width 194 height 15
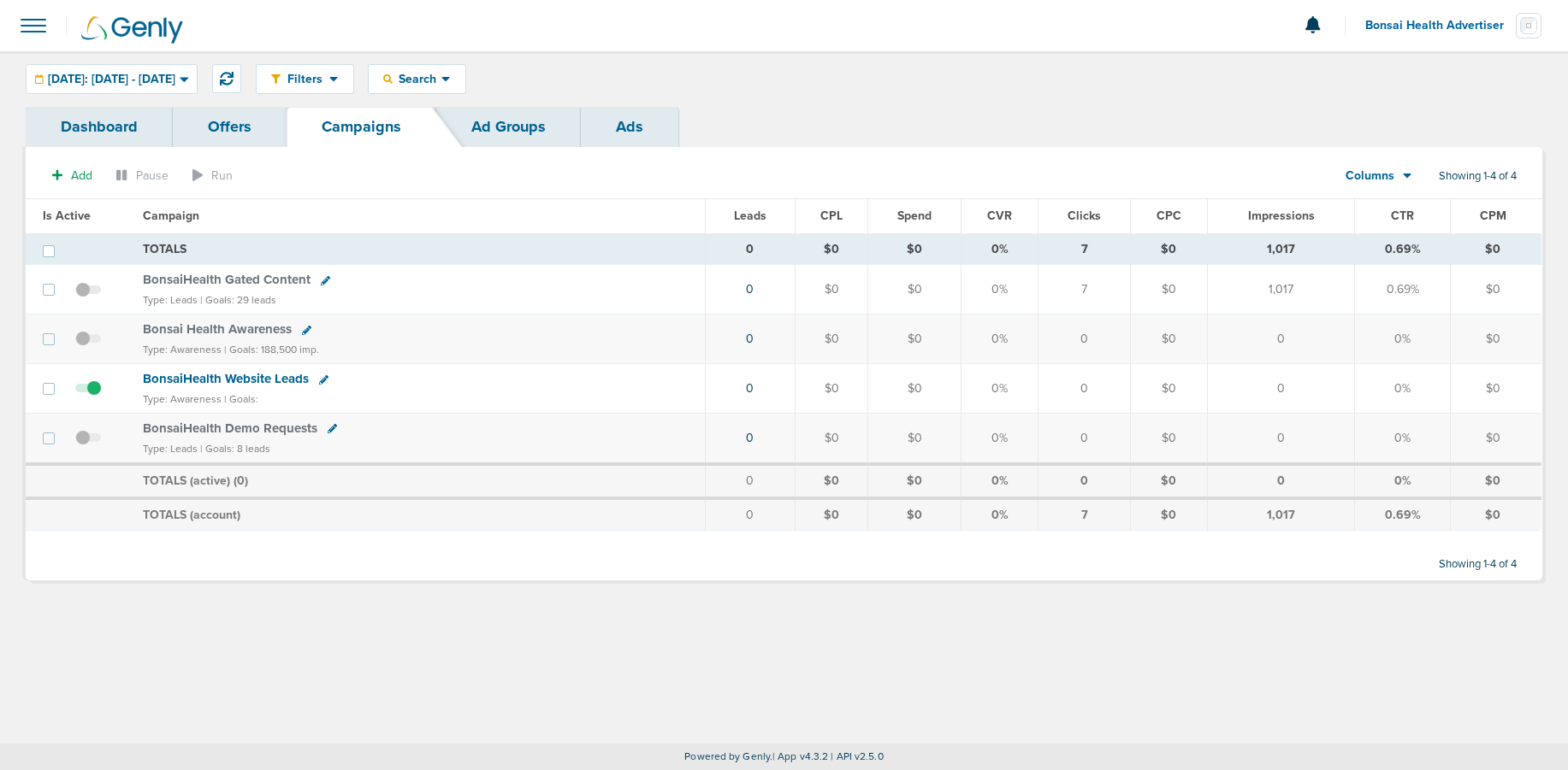
click at [62, 81] on span "[DATE]: [DATE] - [DATE]" at bounding box center [111, 79] width 127 height 12
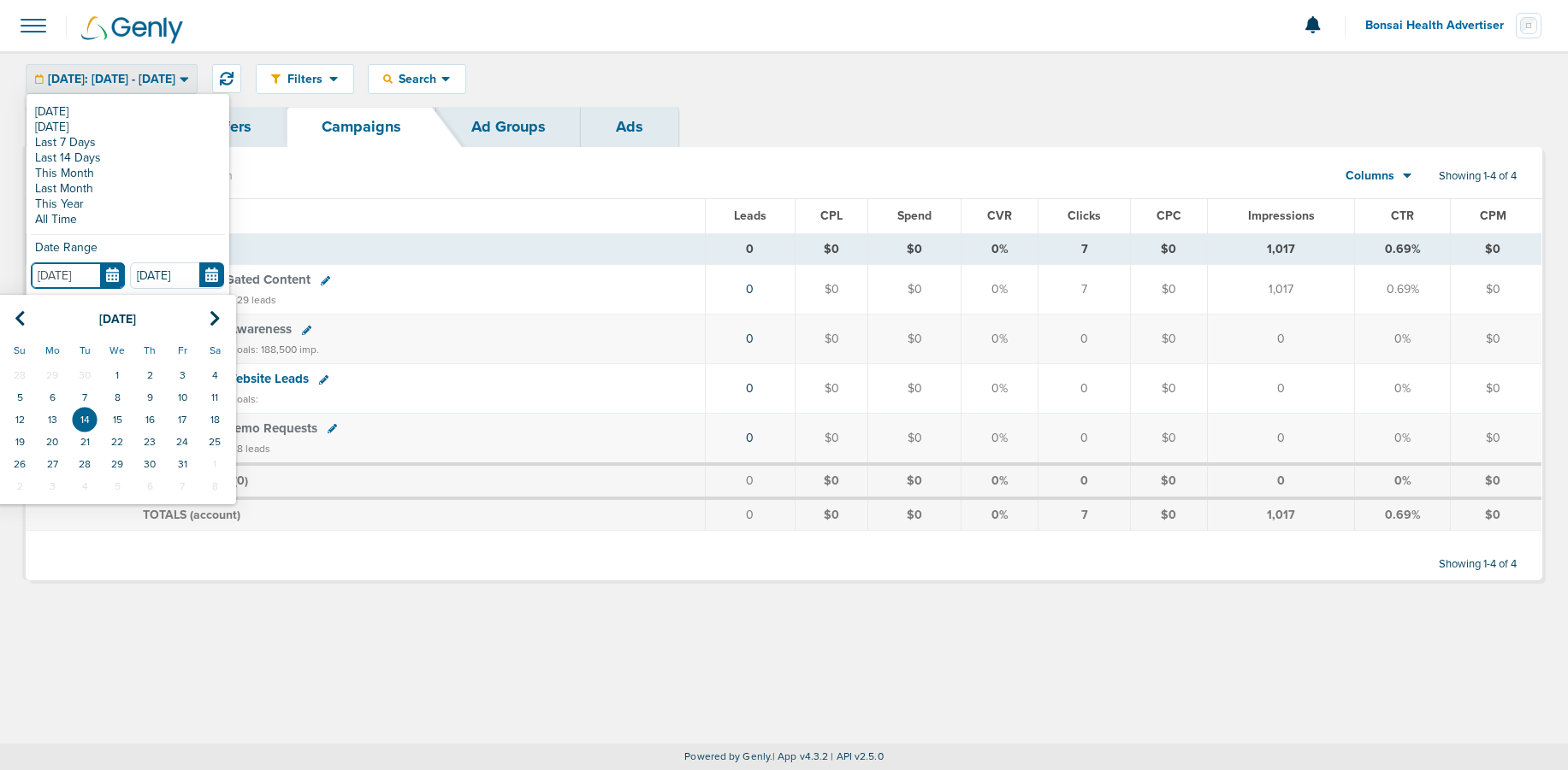
click at [106, 276] on input "[DATE]" at bounding box center [77, 276] width 94 height 27
click at [21, 312] on icon at bounding box center [20, 318] width 11 height 17
click at [218, 327] on icon at bounding box center [215, 318] width 11 height 17
click at [55, 374] on td "1" at bounding box center [52, 375] width 32 height 22
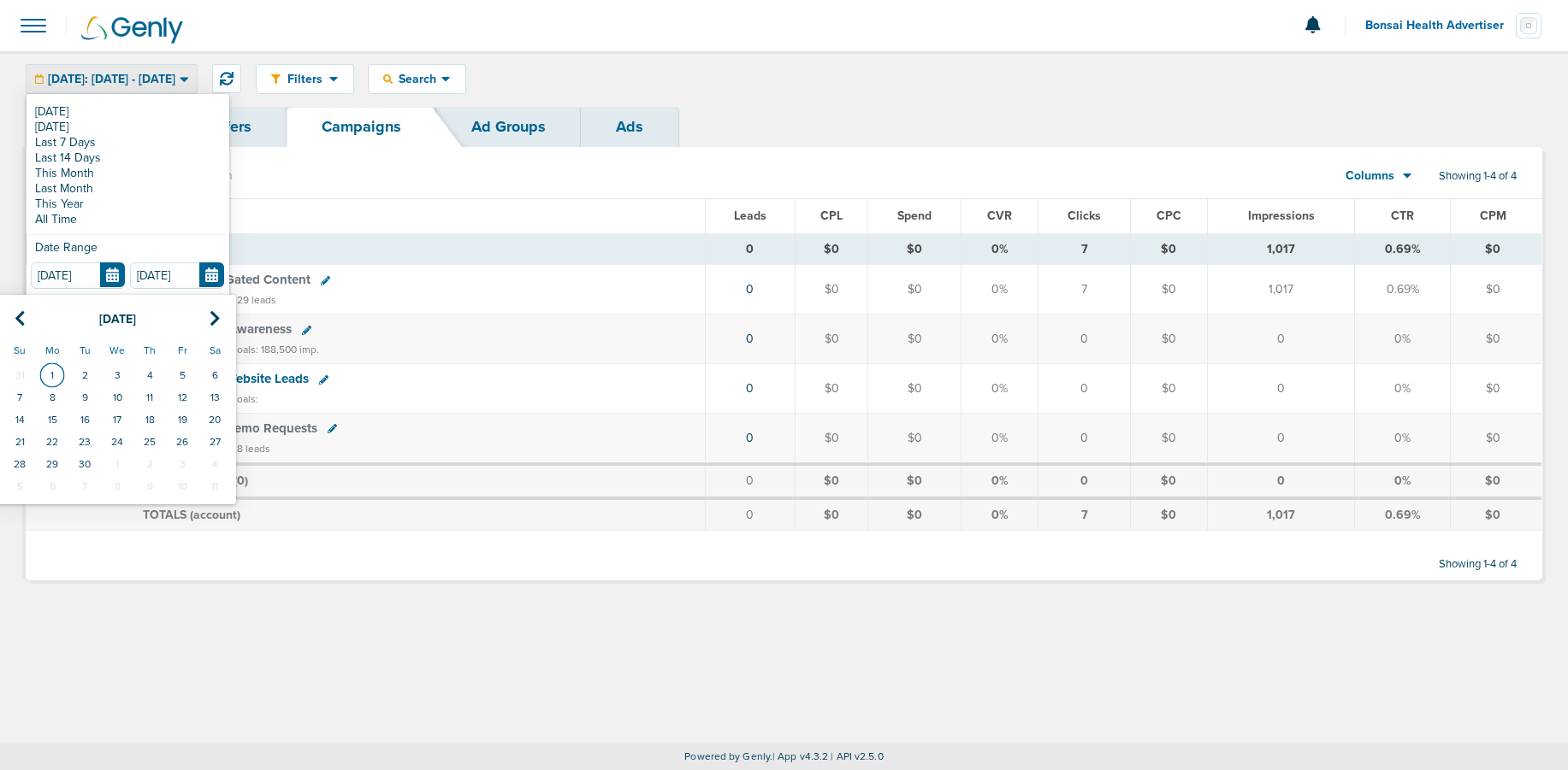
type input "[DATE]"
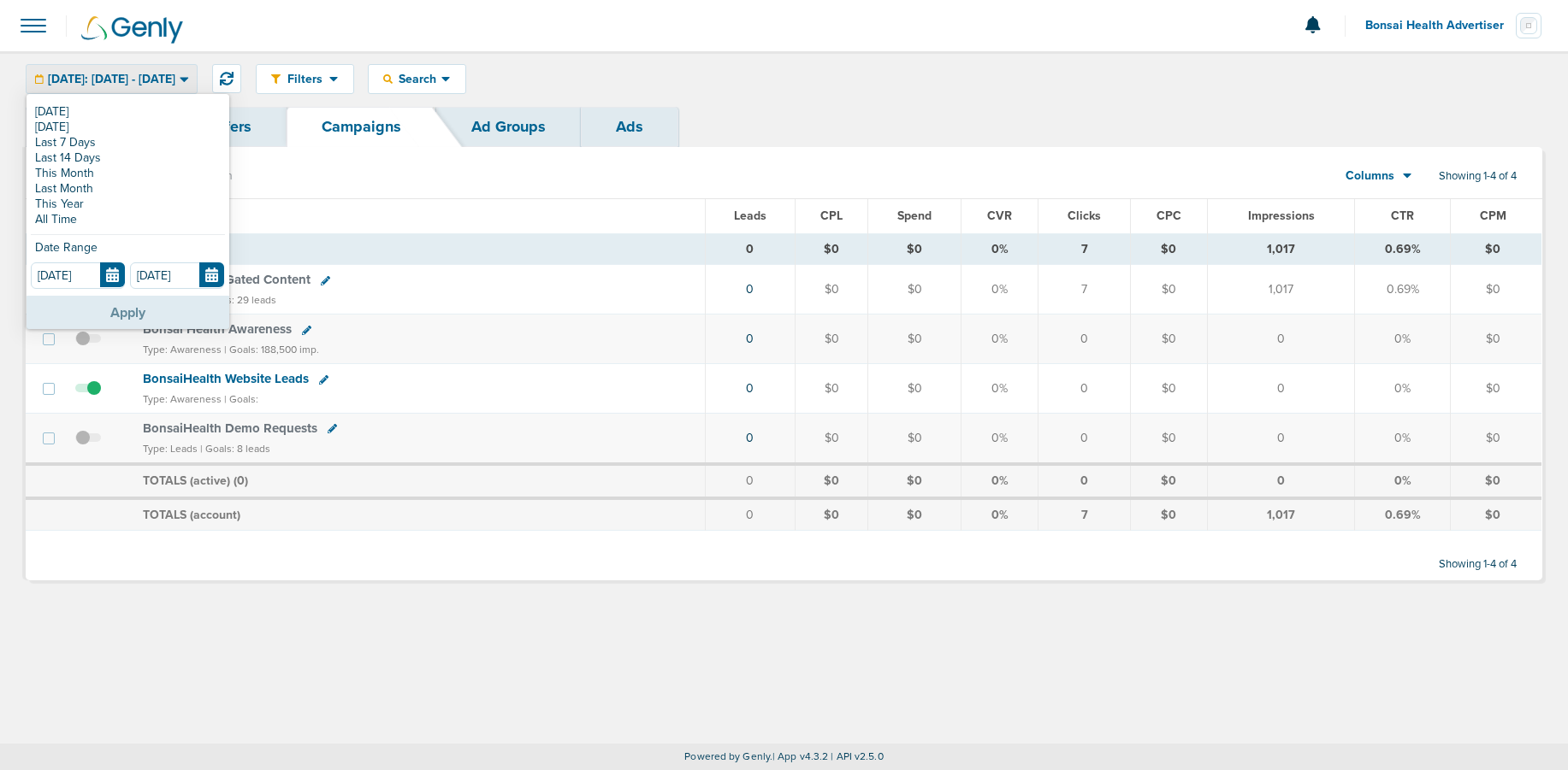
click at [101, 318] on button "Apply" at bounding box center [127, 312] width 203 height 33
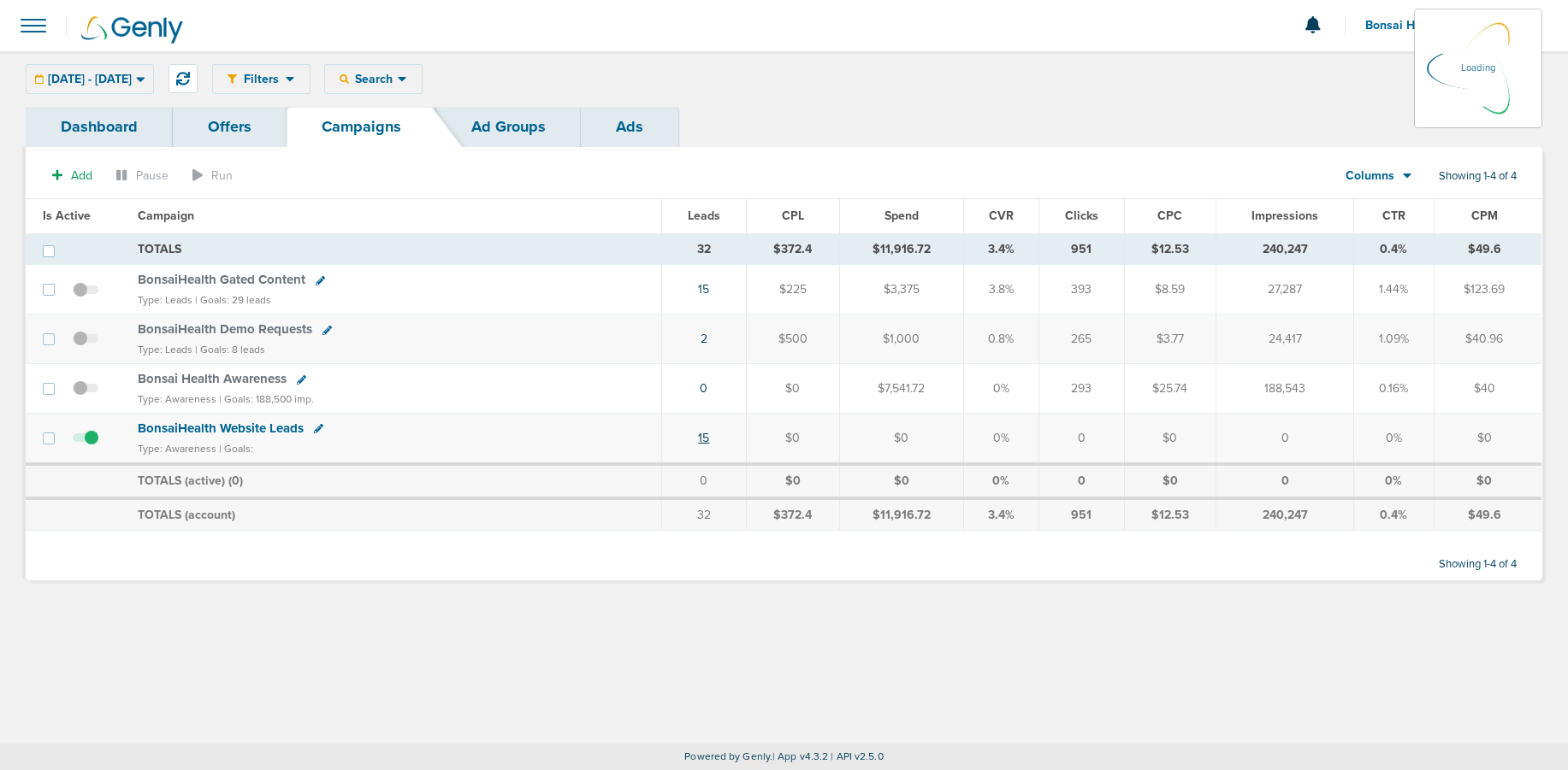
click at [704, 436] on link "15" at bounding box center [704, 437] width 11 height 14
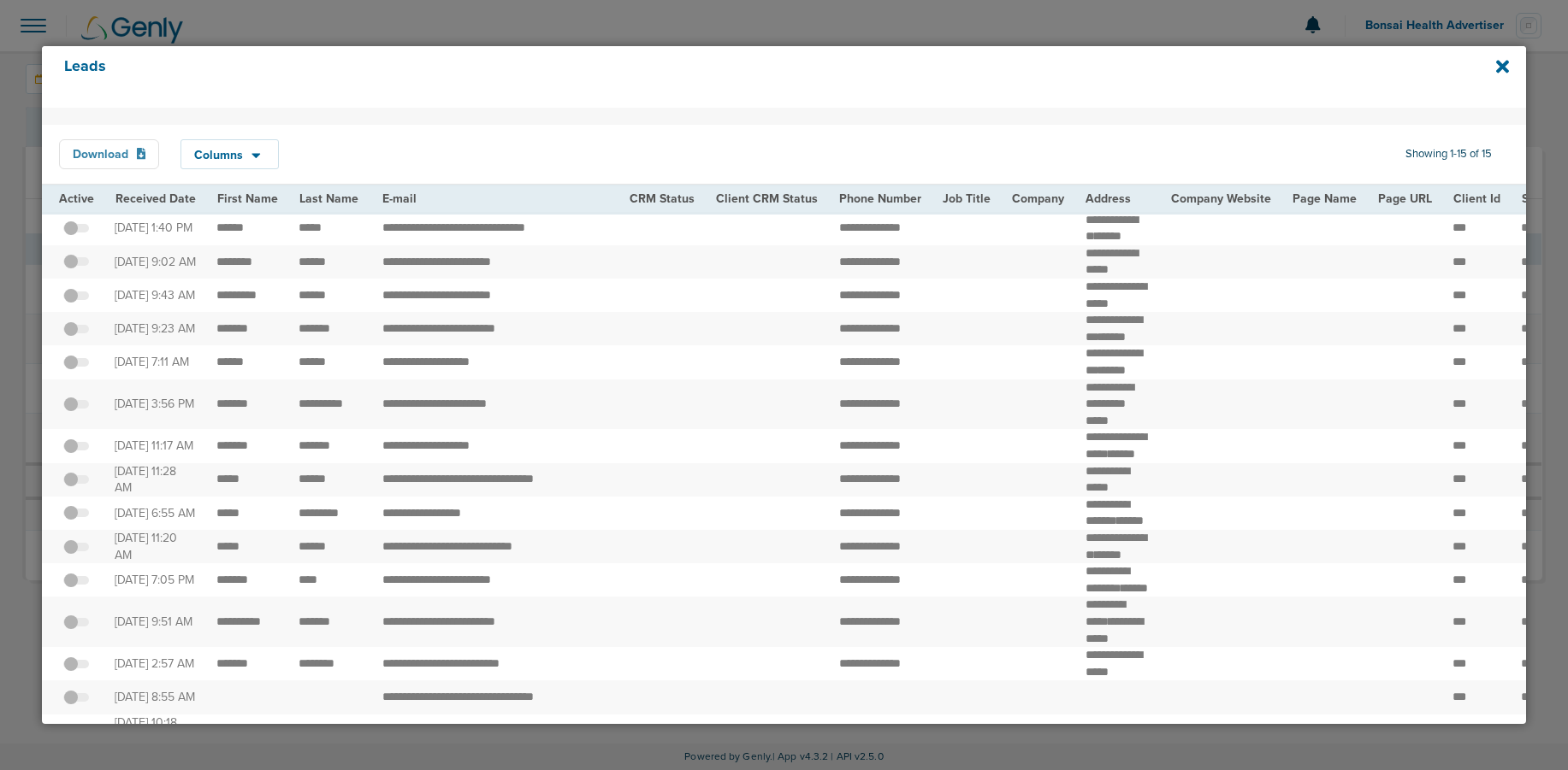
click at [135, 157] on button "Download" at bounding box center [109, 154] width 101 height 29
click at [1502, 67] on icon at bounding box center [1501, 67] width 12 height 12
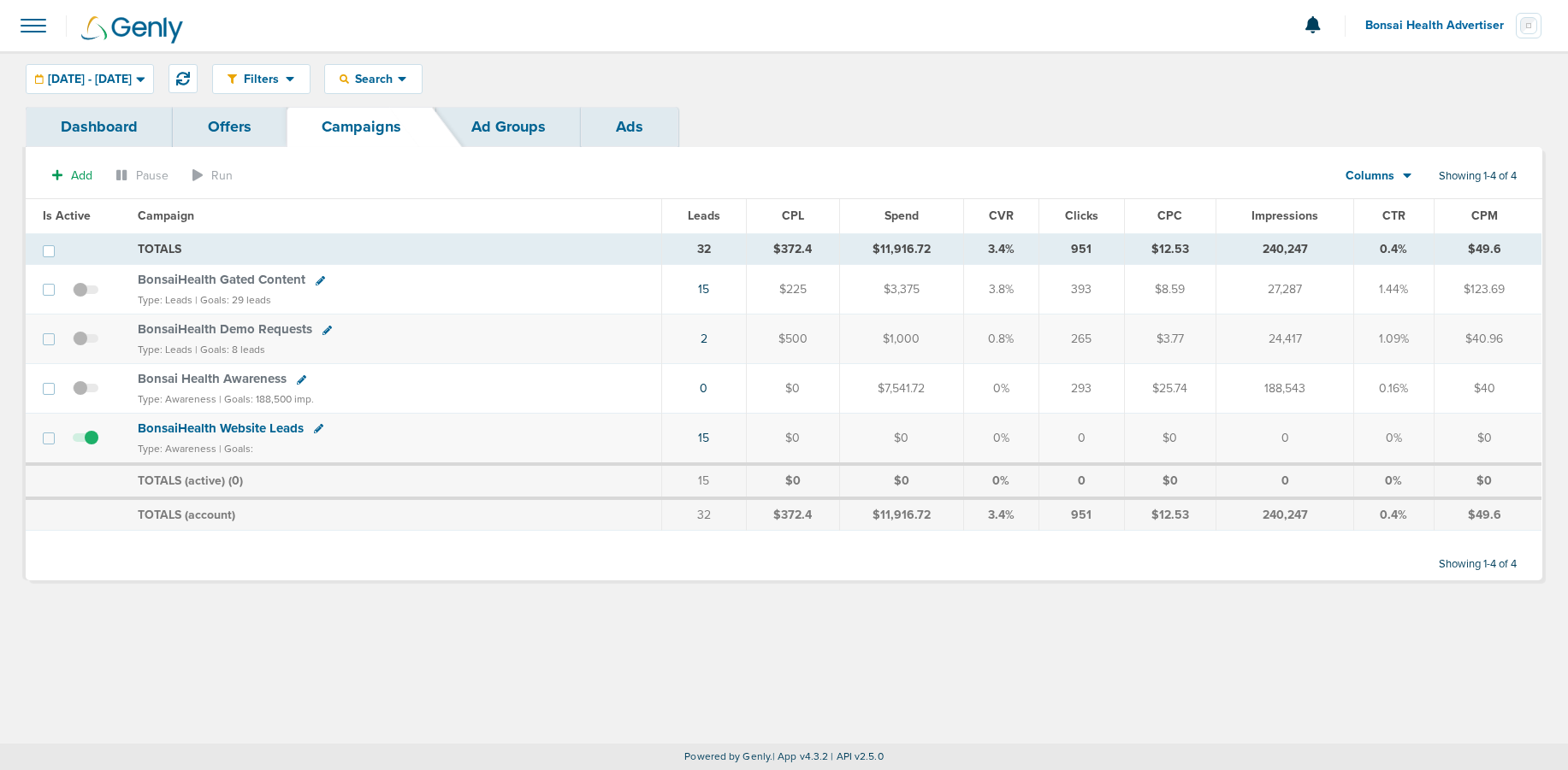
click at [1502, 67] on icon at bounding box center [1501, 67] width 12 height 12
